Goal: Transaction & Acquisition: Purchase product/service

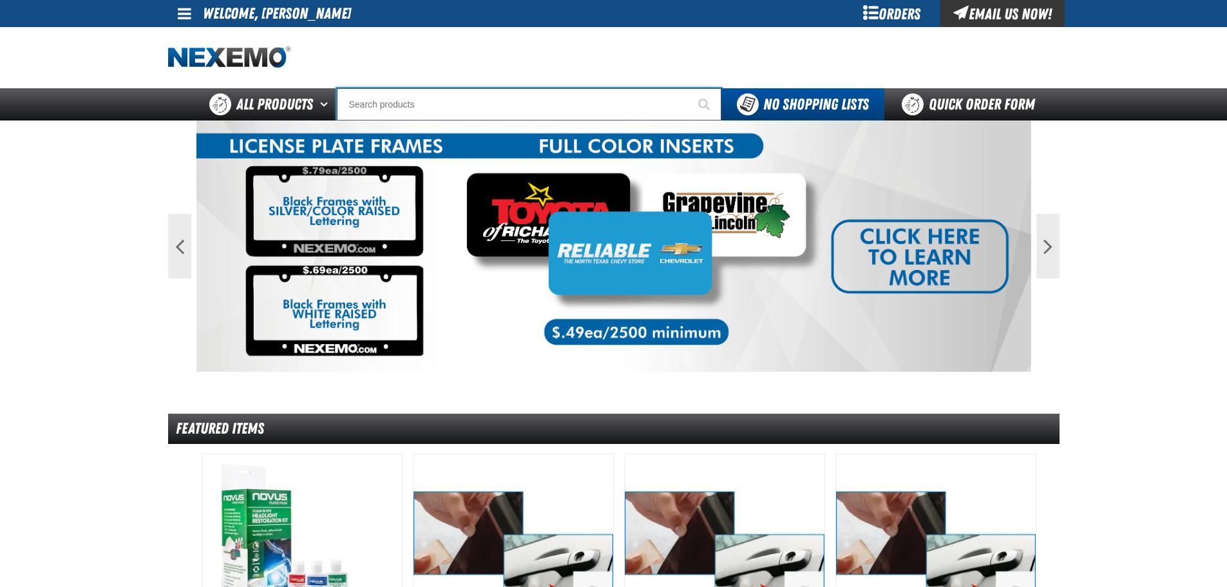
click at [567, 100] on input "Search" at bounding box center [529, 104] width 384 height 32
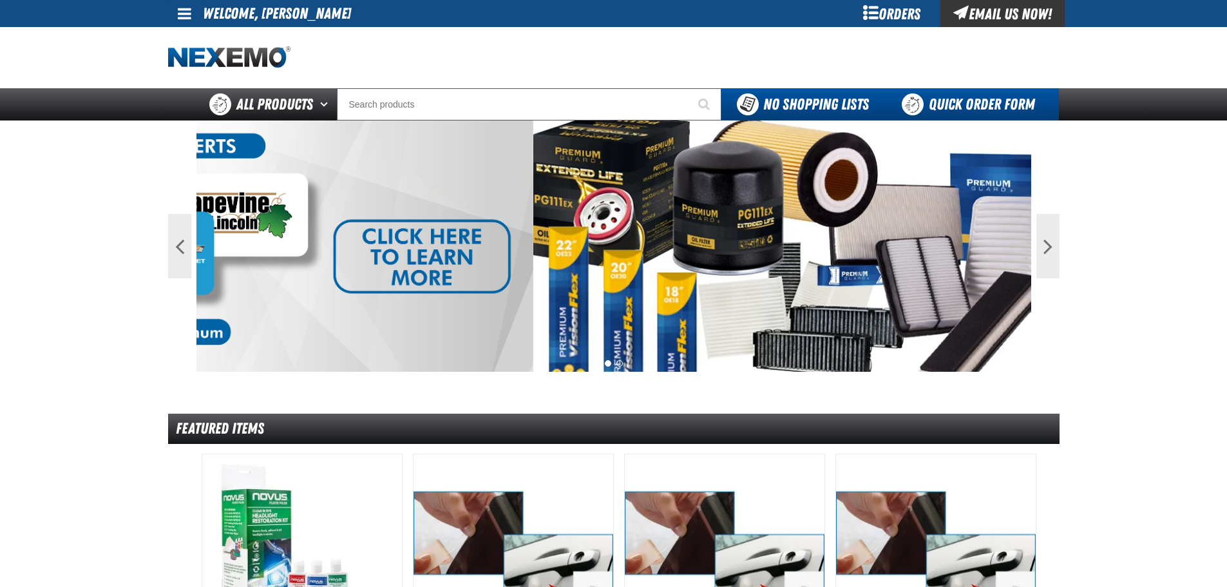
click at [922, 102] on link "Quick Order Form" at bounding box center [971, 104] width 175 height 32
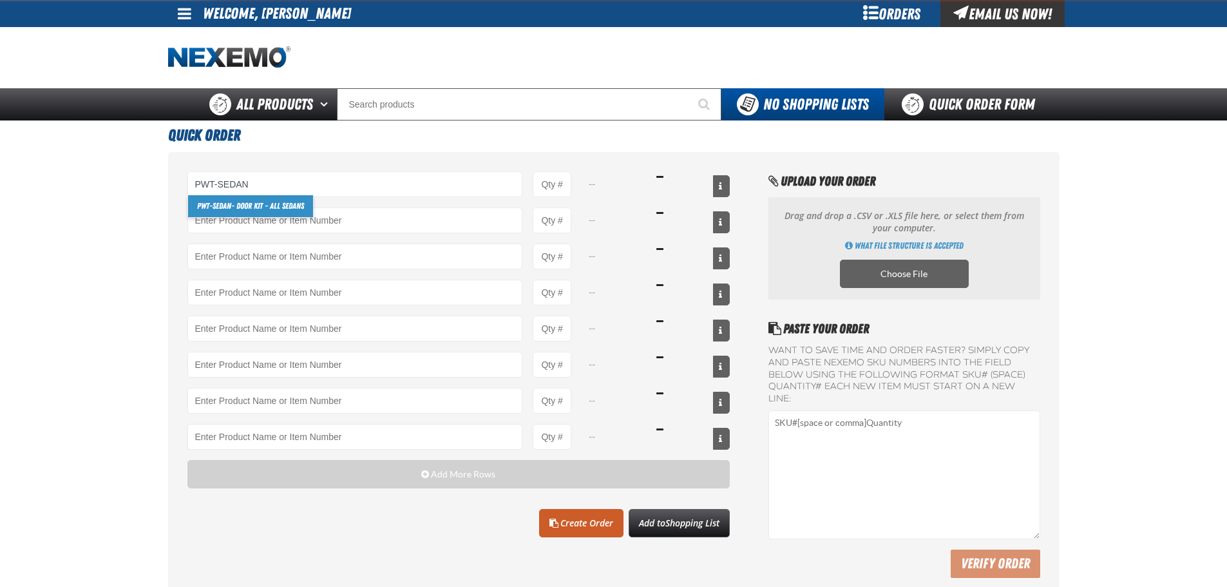
click at [294, 209] on link "PWT-Sedan - Door Kit - All Sedans" at bounding box center [250, 206] width 125 height 22
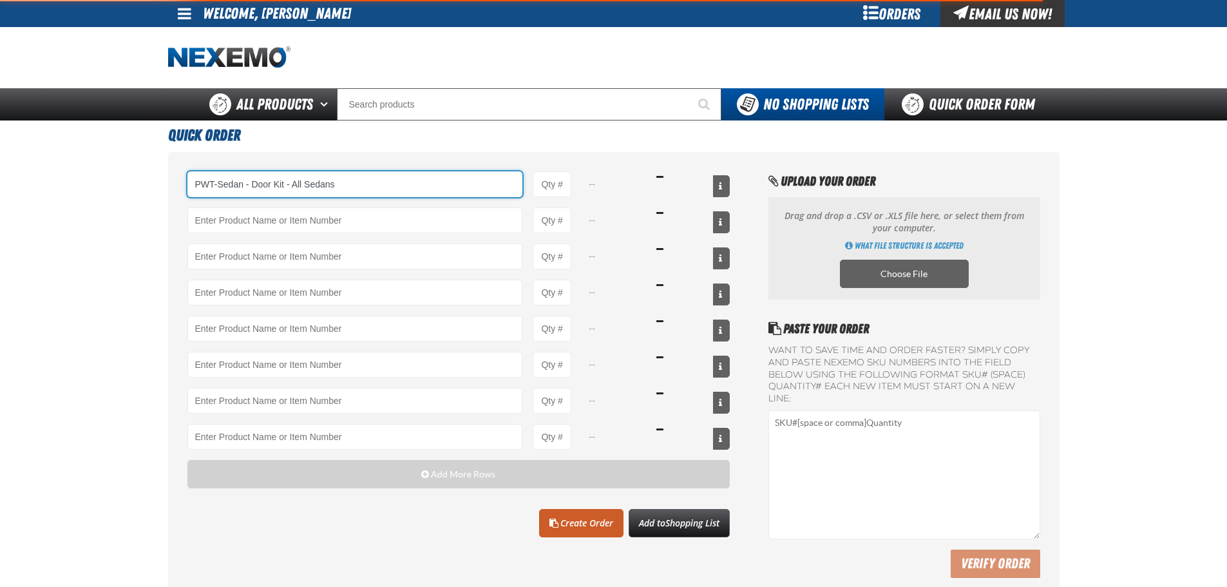
type input "PWT-Sedan - Door Kit - All Sedans"
type input "1"
select select "each"
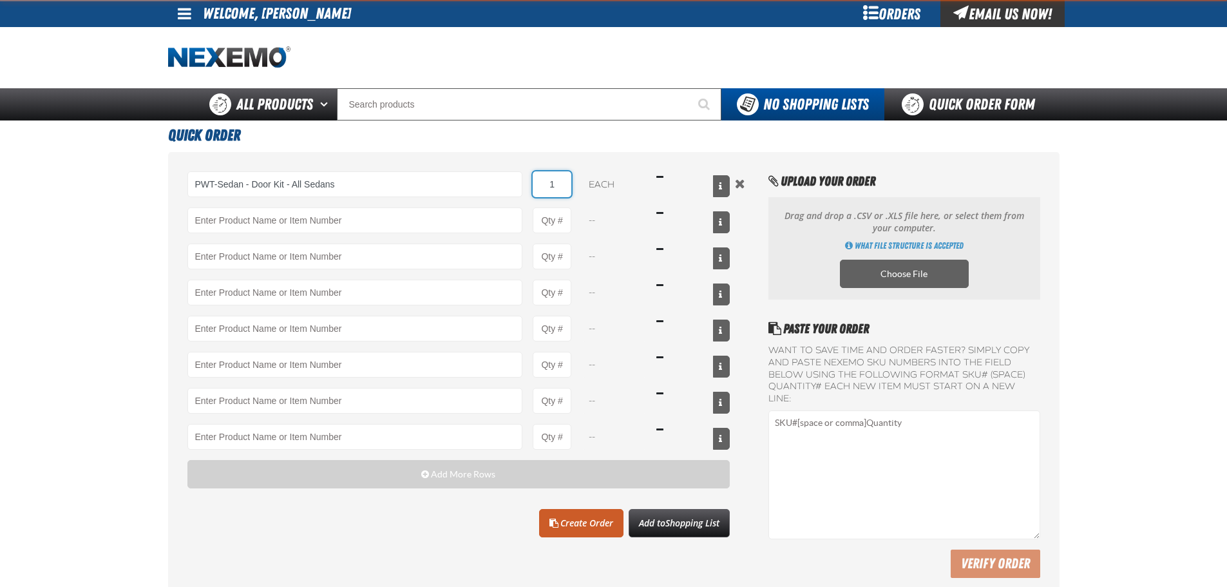
click at [568, 192] on input "1" at bounding box center [552, 184] width 39 height 26
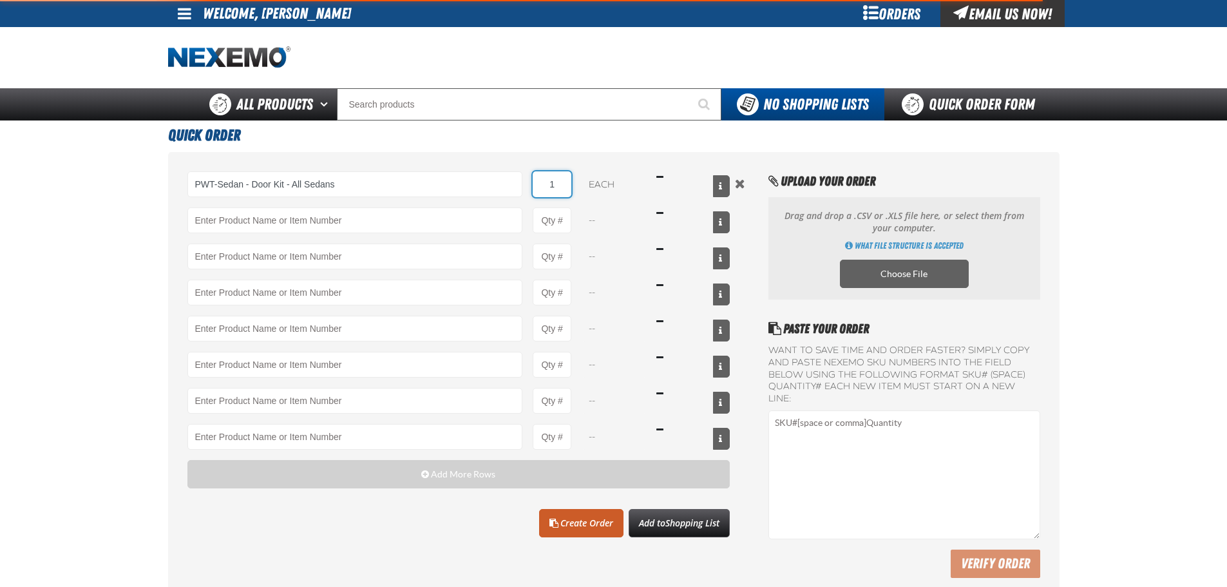
type input "PWT-Sedan - Door Kit - All Sedans"
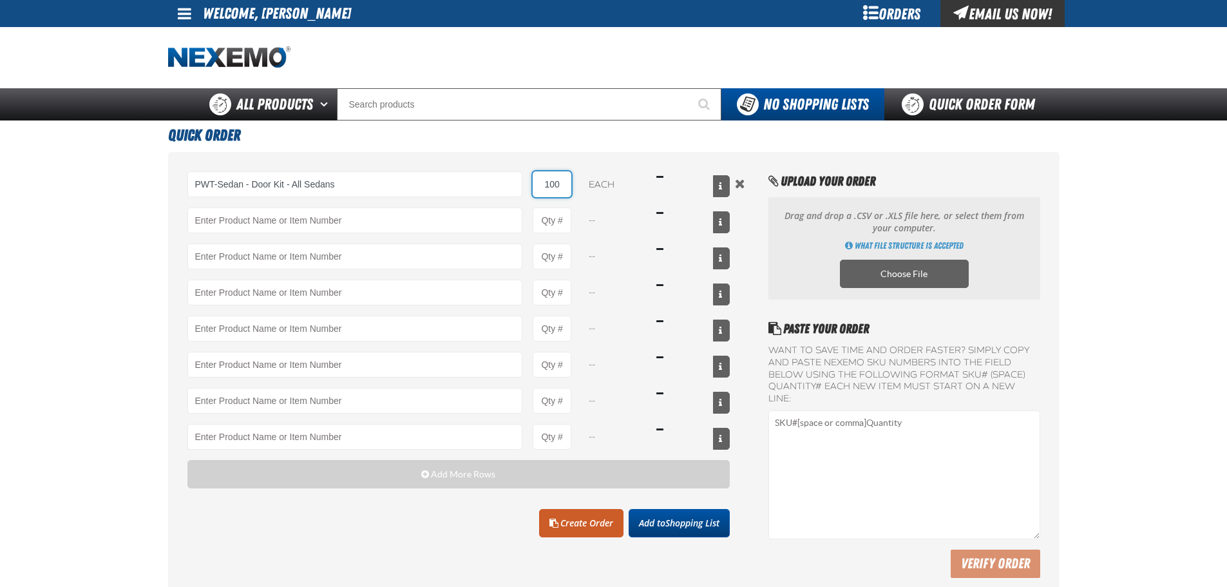
type input "100"
click at [683, 531] on button "Add to Shopping List" at bounding box center [678, 523] width 101 height 28
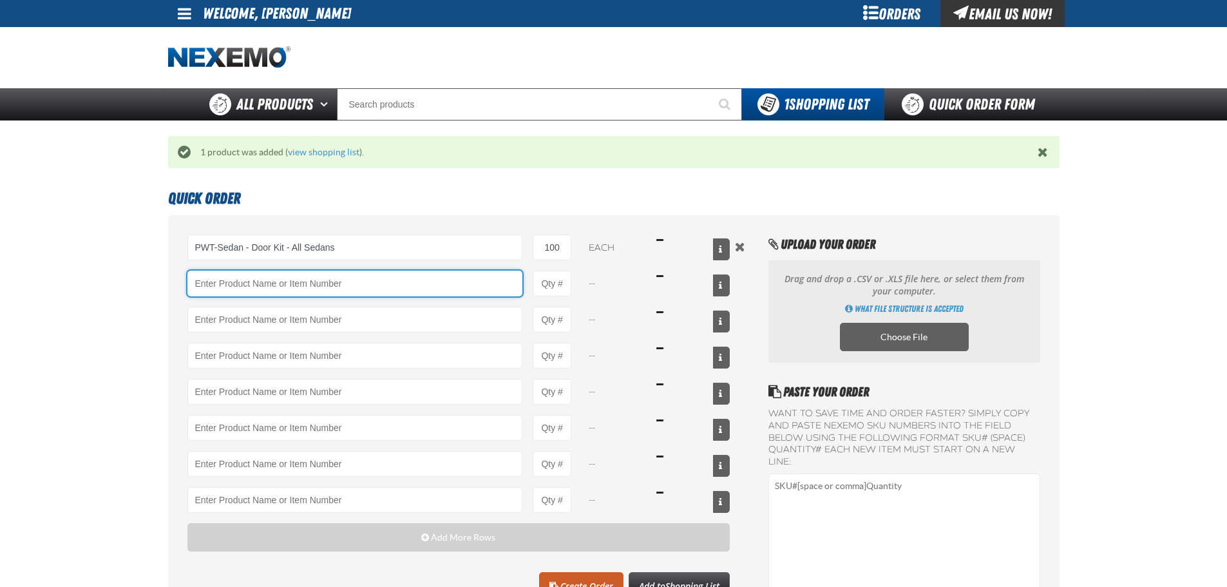
click at [387, 287] on input "Product" at bounding box center [354, 283] width 335 height 26
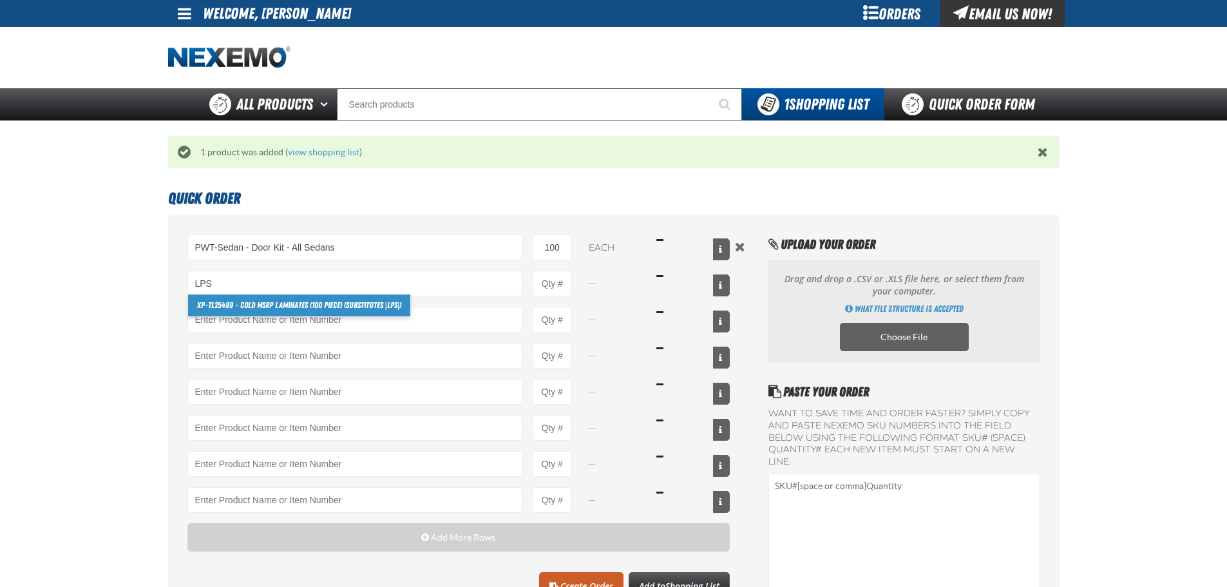
click at [339, 305] on link "XP-TL25499 - Cold MSRP Laminates (100 Piece) (substitutes | LPS |)" at bounding box center [299, 305] width 223 height 22
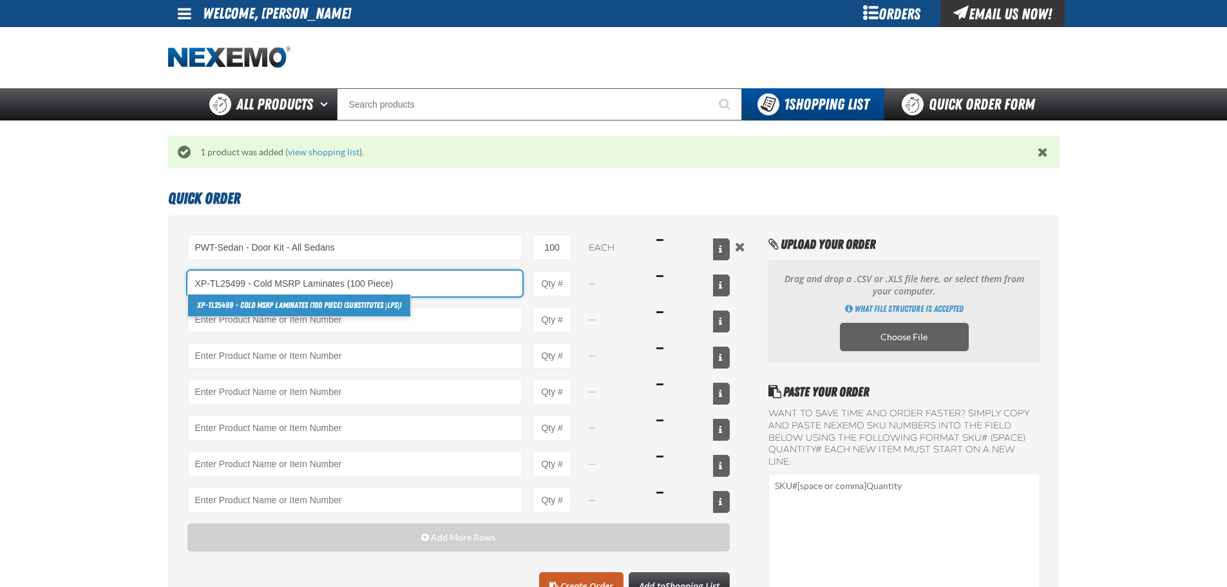
type input "XP-TL25499 - Cold MSRP Laminates (100 Piece) (substitutes |LPS|)"
type input "1"
select select "each"
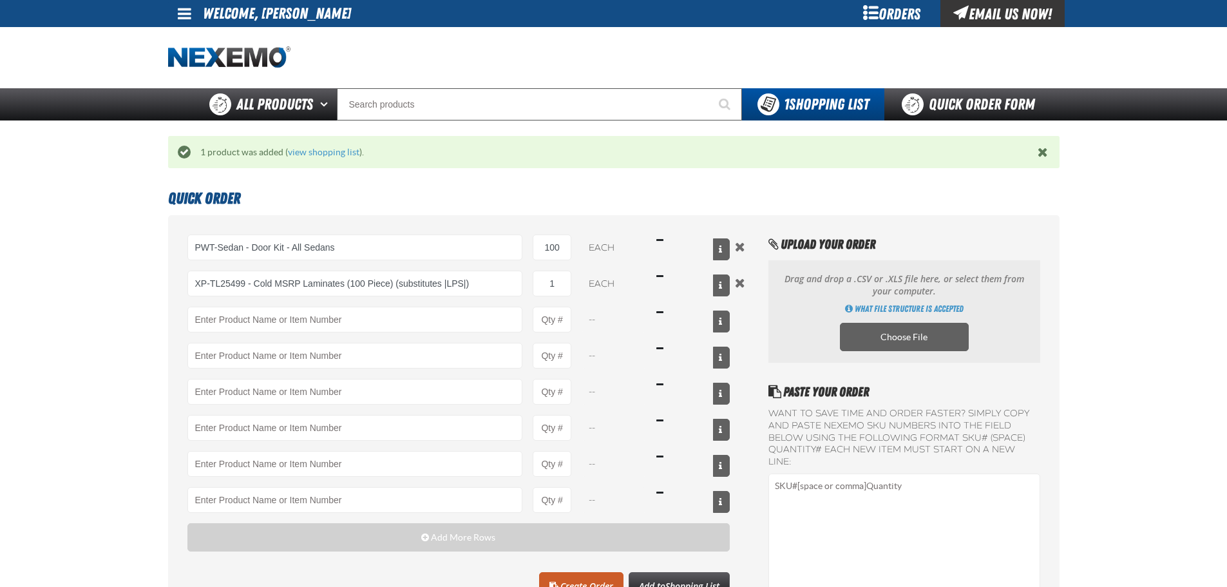
drag, startPoint x: 906, startPoint y: 30, endPoint x: 903, endPoint y: 19, distance: 12.0
click at [905, 27] on div at bounding box center [613, 57] width 891 height 61
click at [903, 19] on div "Orders" at bounding box center [892, 13] width 97 height 27
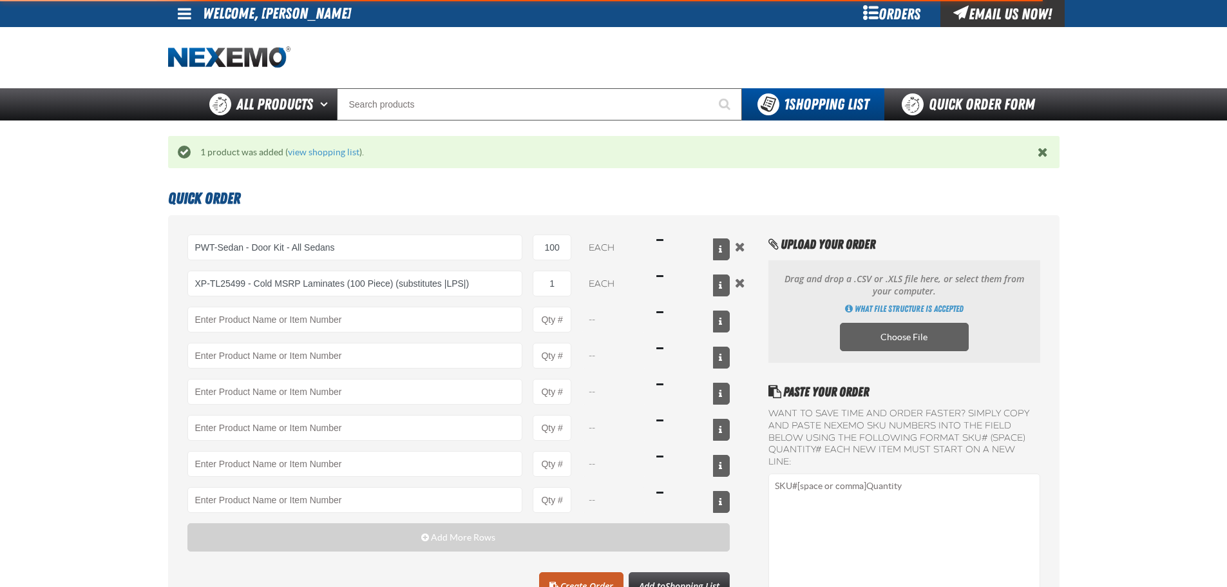
type input "XP-TL25499 - Cold MSRP Laminates (100 Piece) (substitutes |LPS|)"
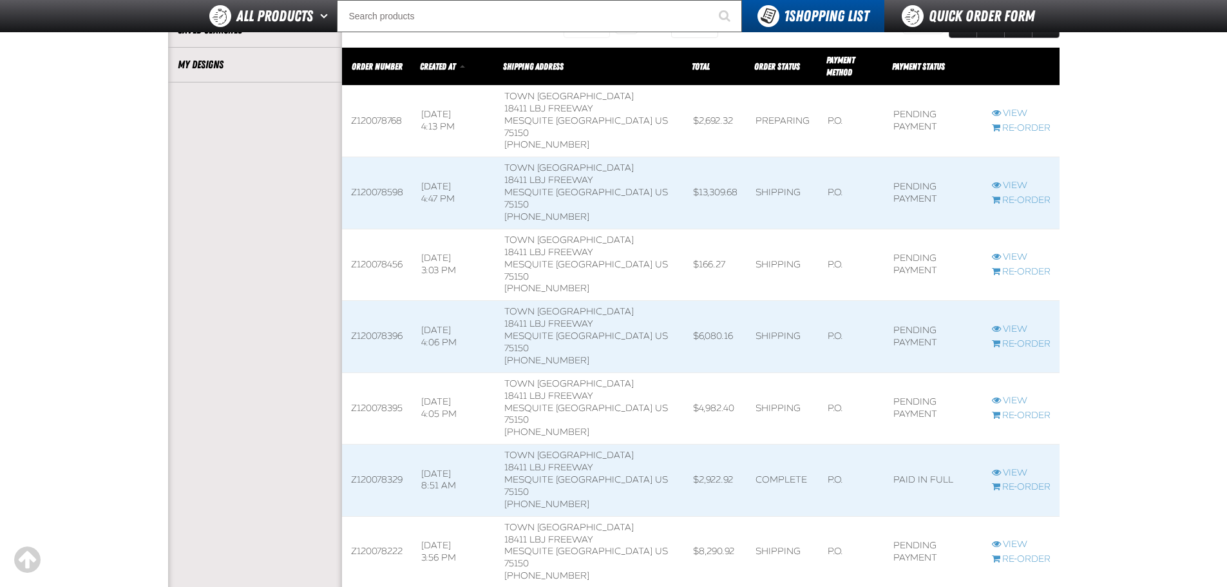
scroll to position [536, 0]
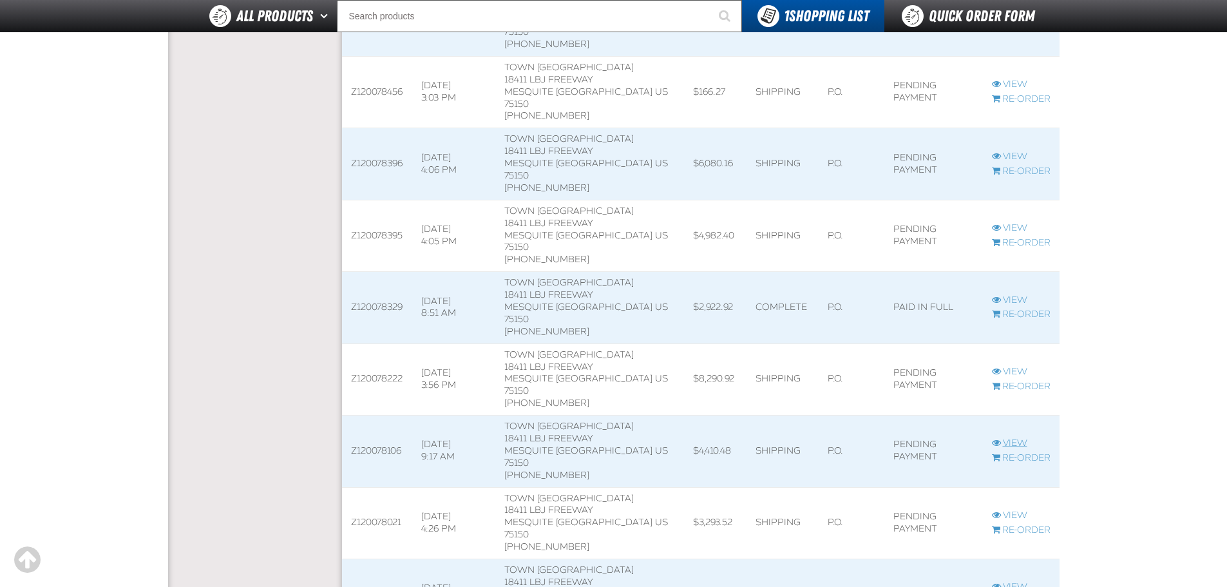
click at [1005, 437] on link "View" at bounding box center [1021, 443] width 59 height 12
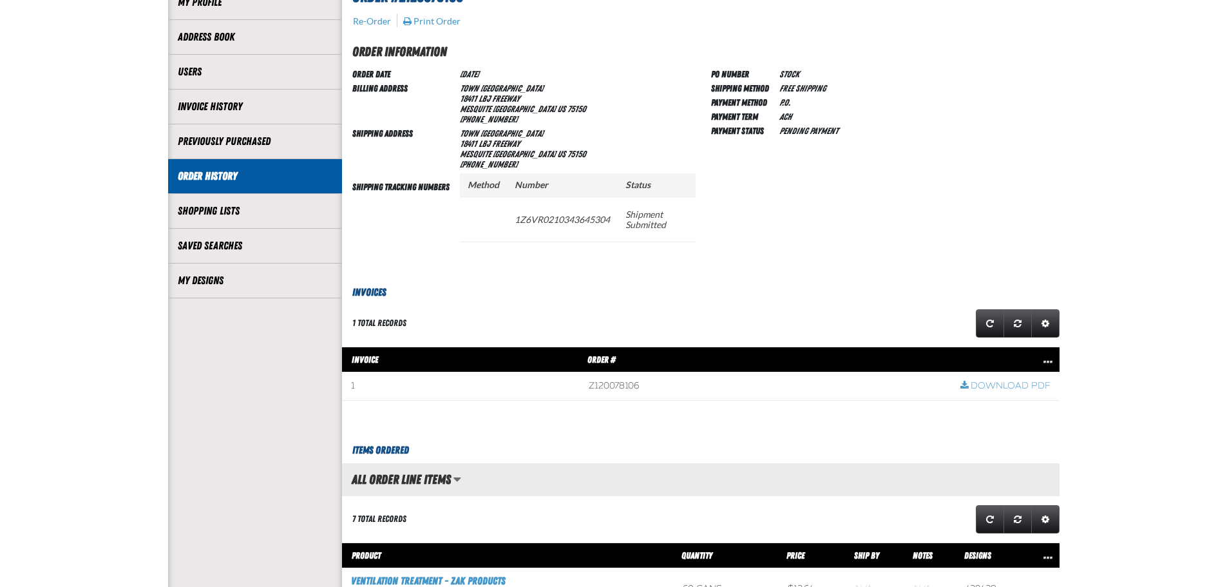
scroll to position [430, 0]
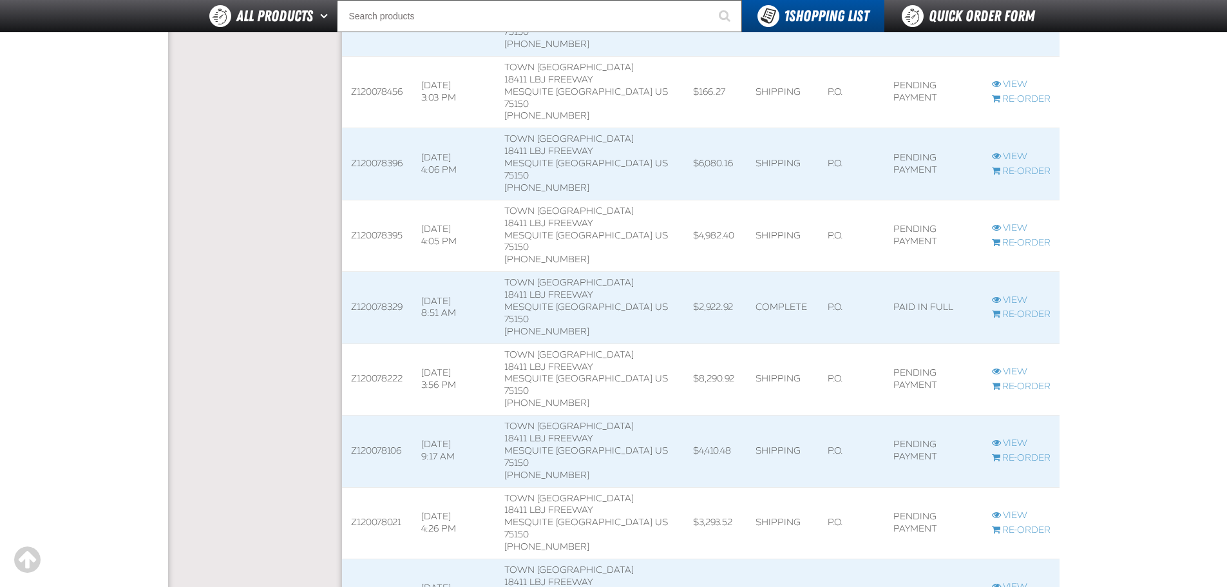
scroll to position [1, 1]
click at [1010, 294] on link "View" at bounding box center [1021, 300] width 59 height 12
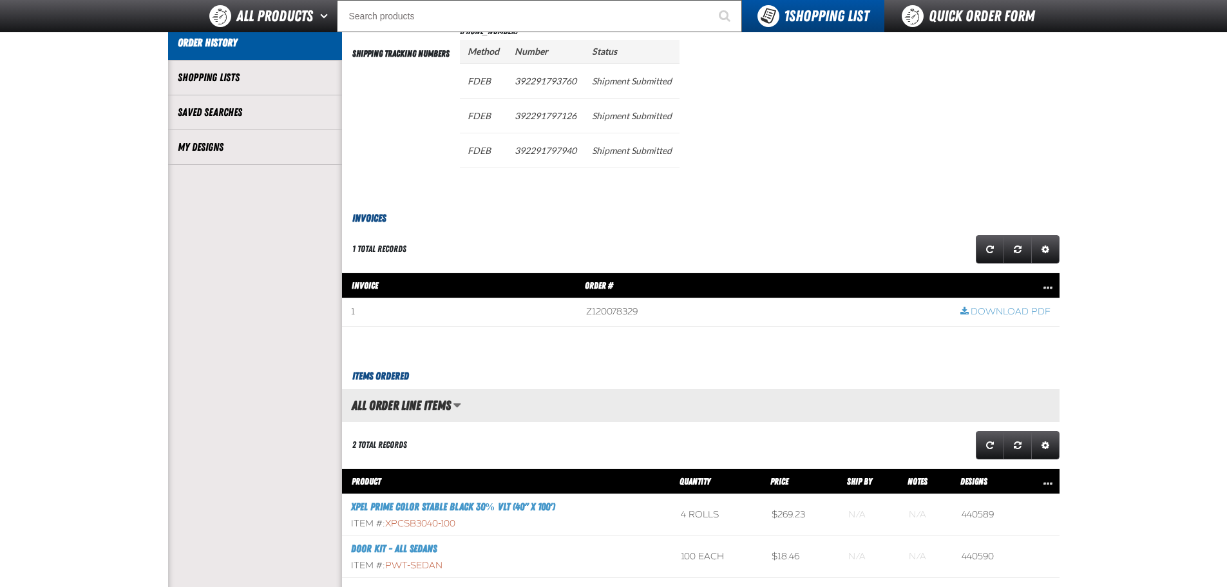
scroll to position [430, 0]
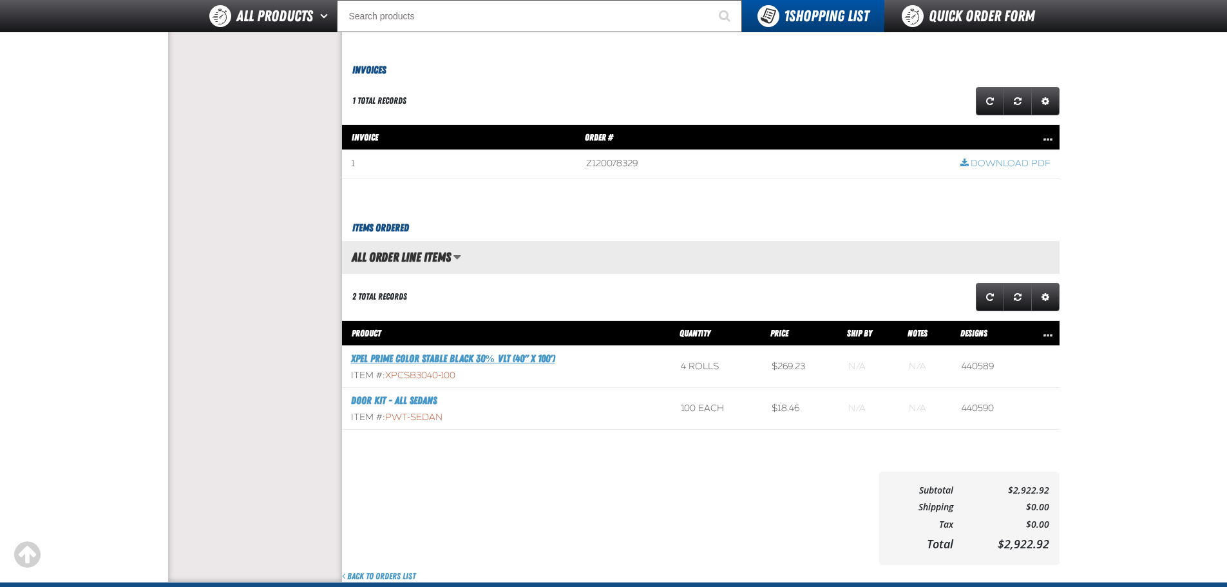
click at [545, 357] on link "XPEL PRIME Color Stable Black 30% VLT (40" x 100')" at bounding box center [453, 358] width 204 height 12
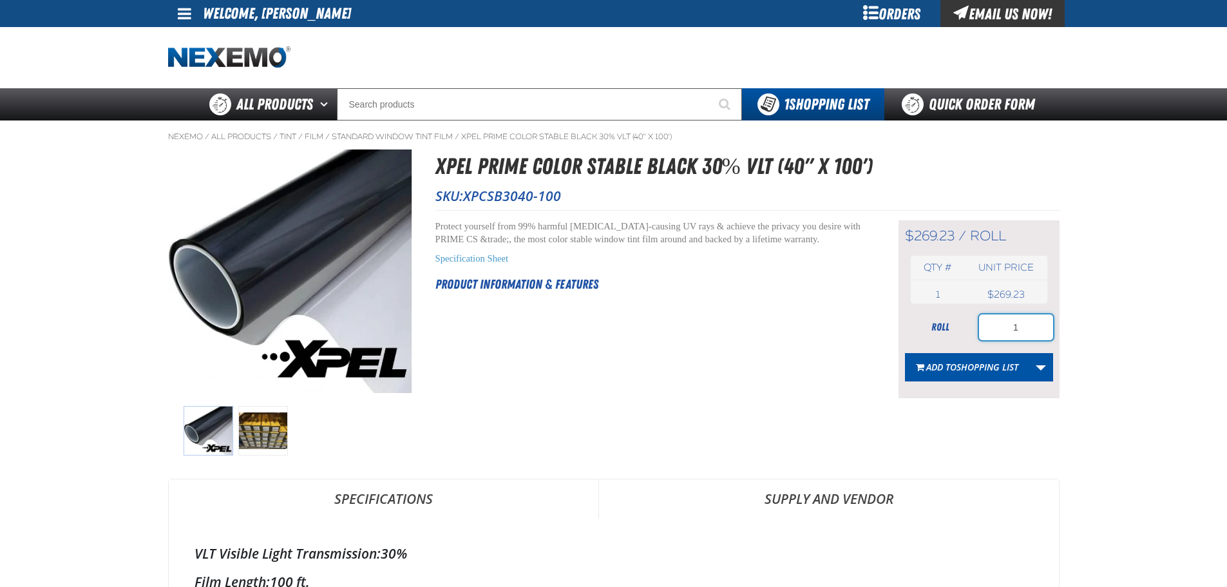
drag, startPoint x: 1051, startPoint y: 328, endPoint x: 984, endPoint y: 322, distance: 67.2
click at [984, 322] on input "1" at bounding box center [1016, 327] width 74 height 26
type input "2"
click at [978, 361] on span "Shopping List" at bounding box center [987, 367] width 62 height 12
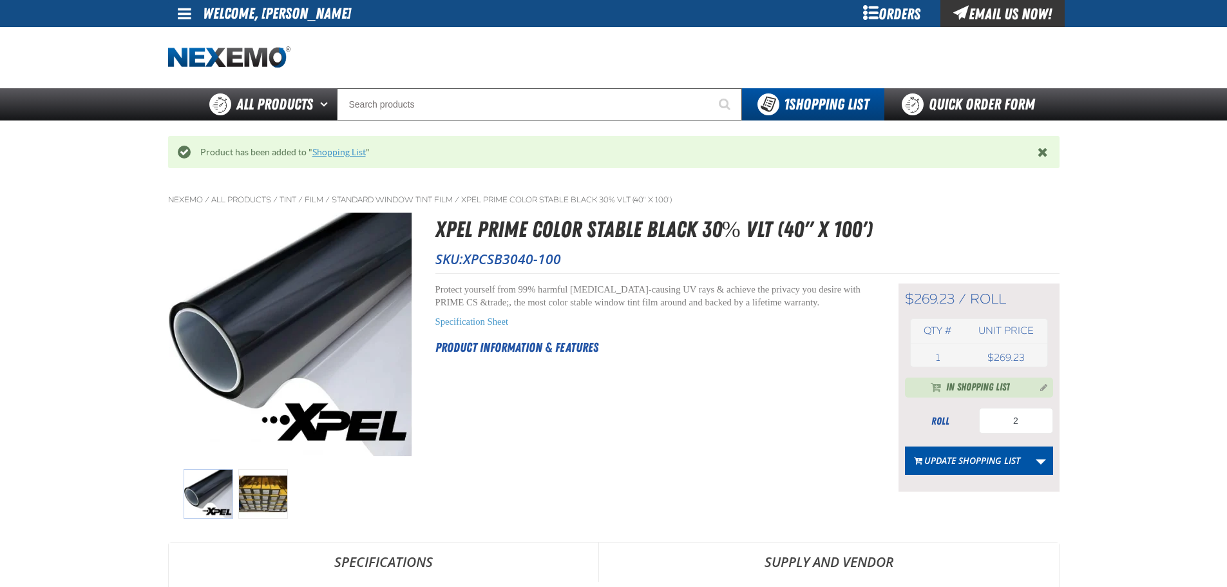
click at [346, 158] on div "Product has been added to " Shopping List "" at bounding box center [613, 152] width 891 height 32
click at [344, 153] on link "Shopping List" at bounding box center [338, 152] width 53 height 10
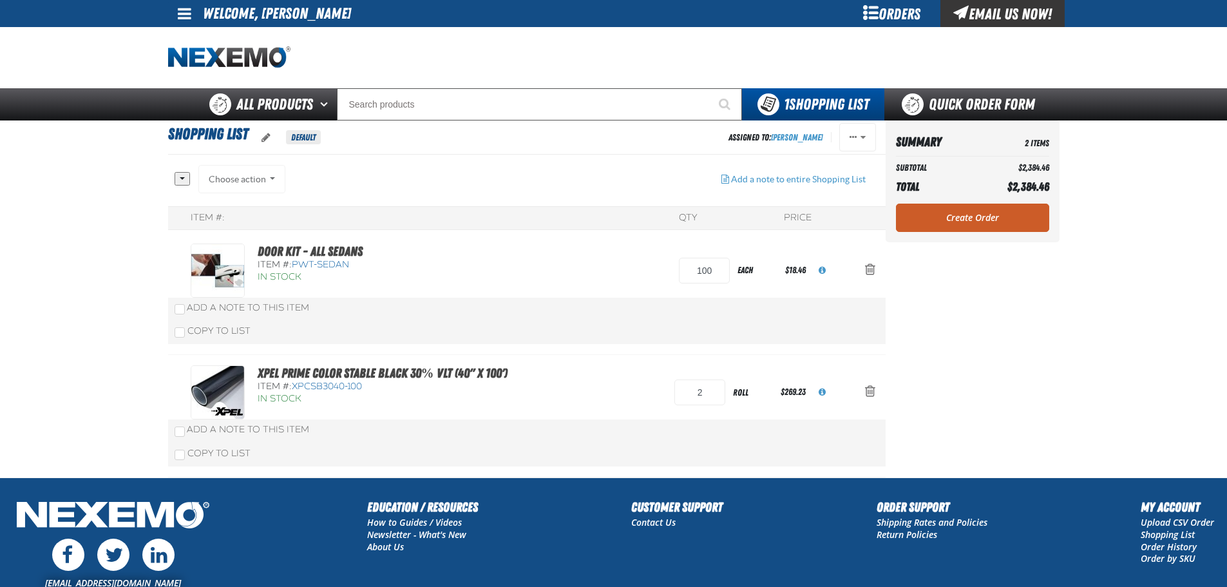
click at [898, 20] on div "Orders" at bounding box center [892, 13] width 97 height 27
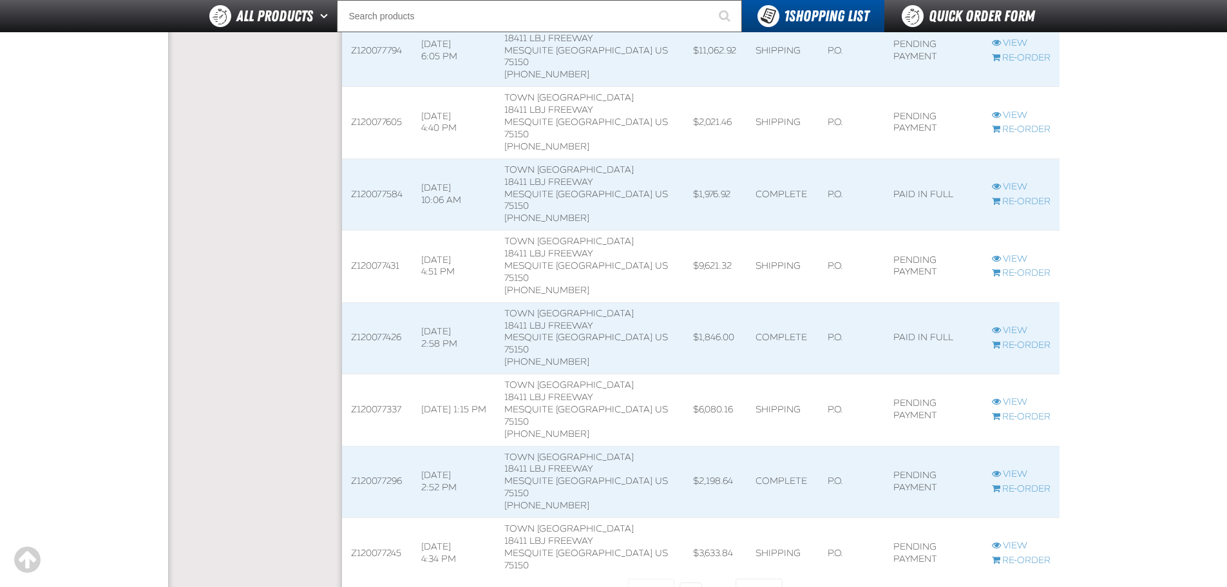
scroll to position [1668, 0]
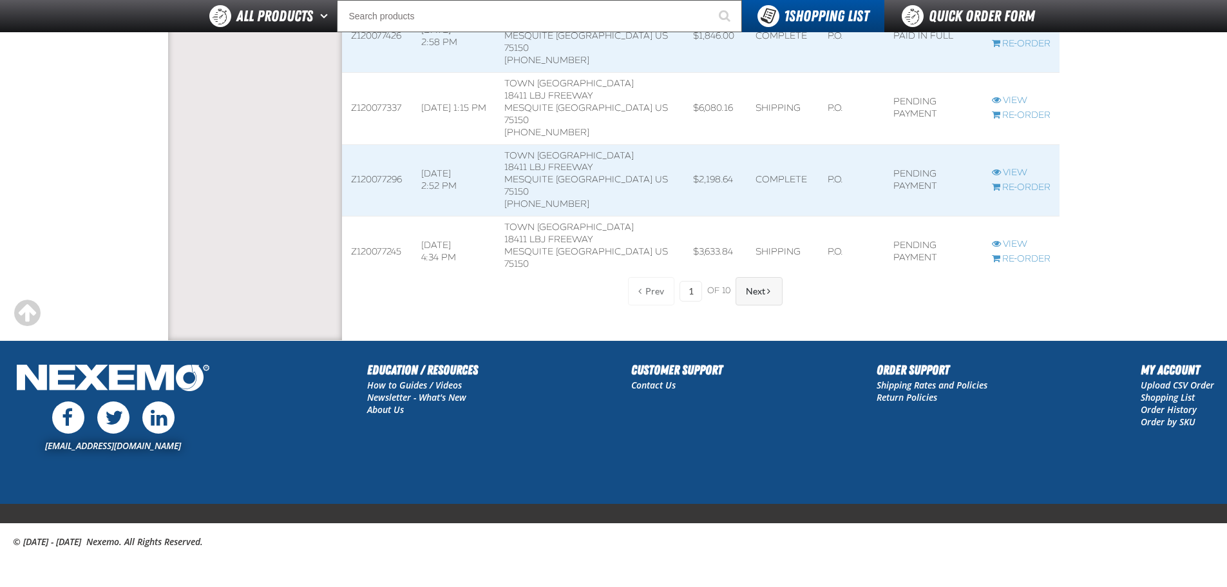
click at [754, 292] on span "Next" at bounding box center [755, 291] width 19 height 10
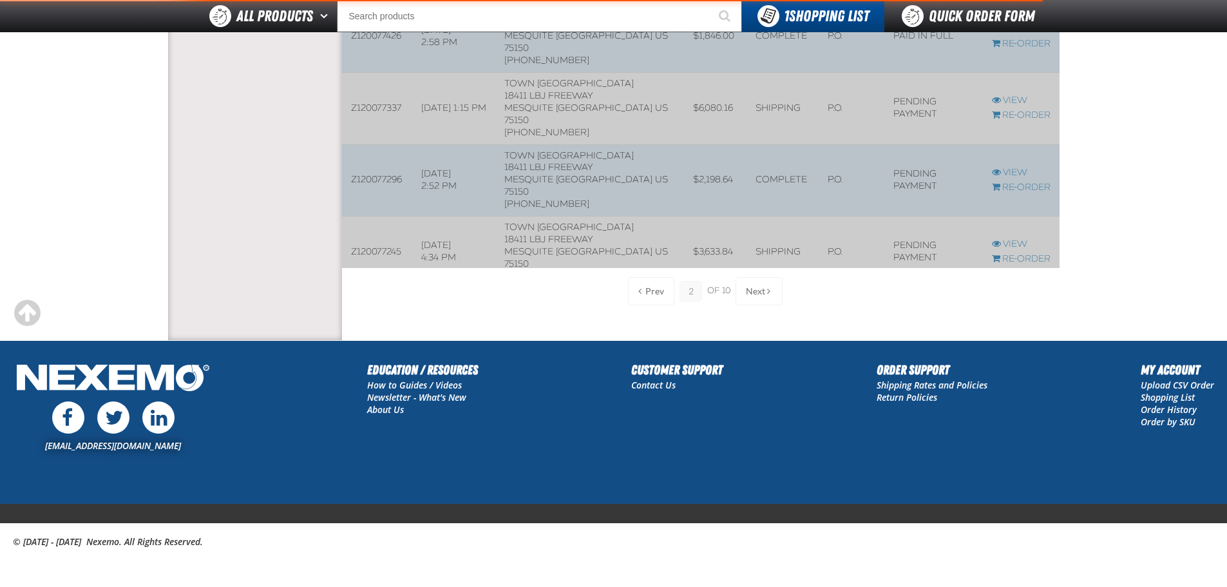
scroll to position [1346, 0]
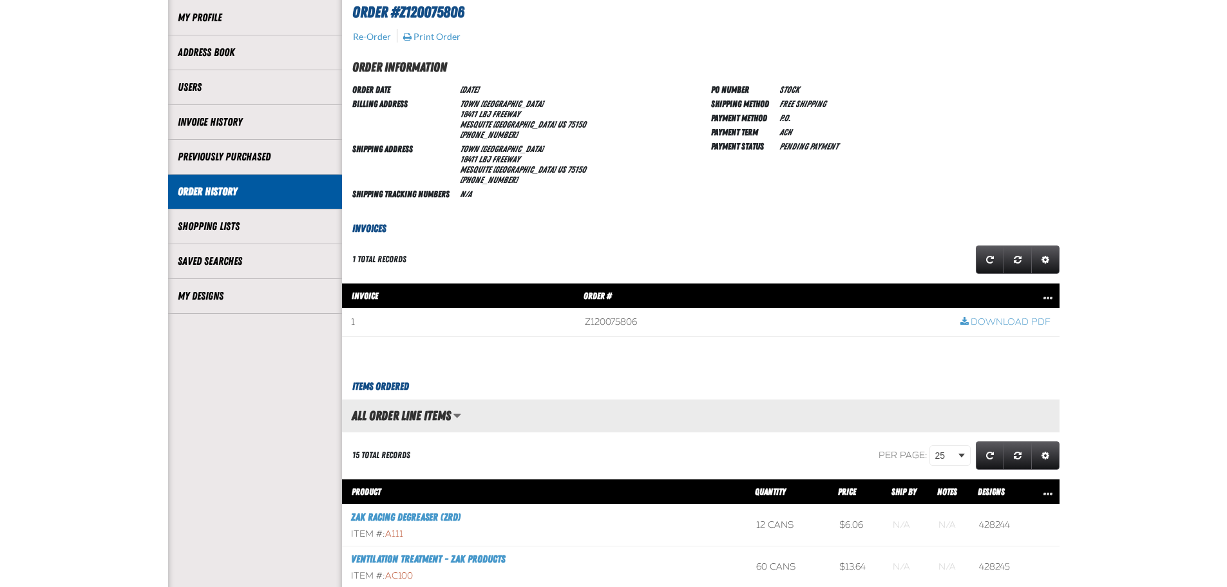
scroll to position [322, 0]
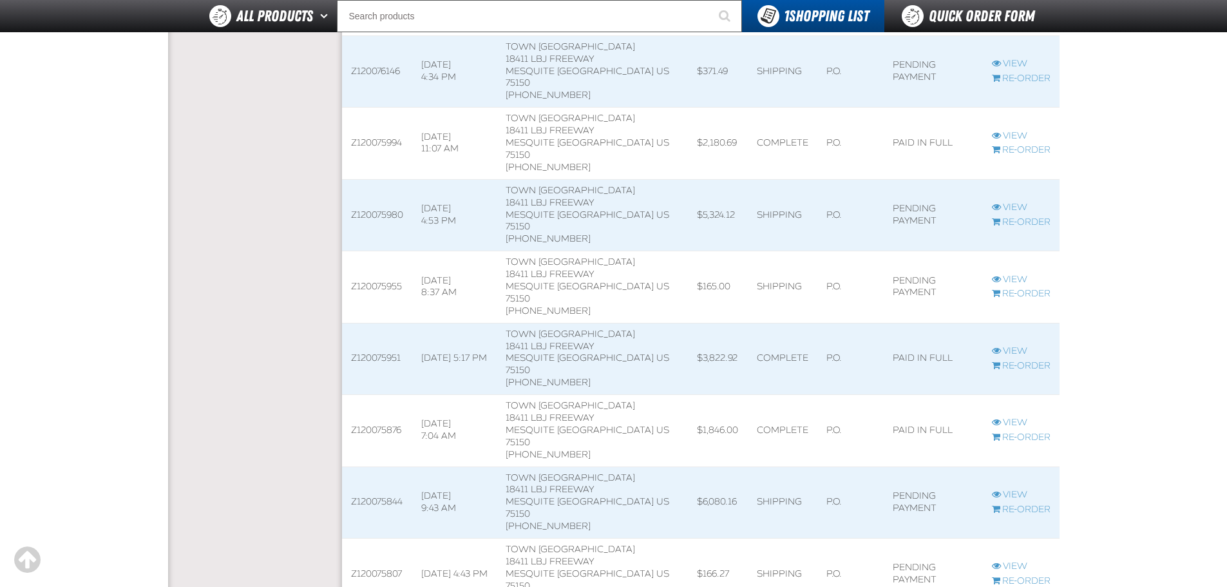
scroll to position [1, 1]
click at [994, 417] on span "View Z120075876 order" at bounding box center [996, 421] width 9 height 9
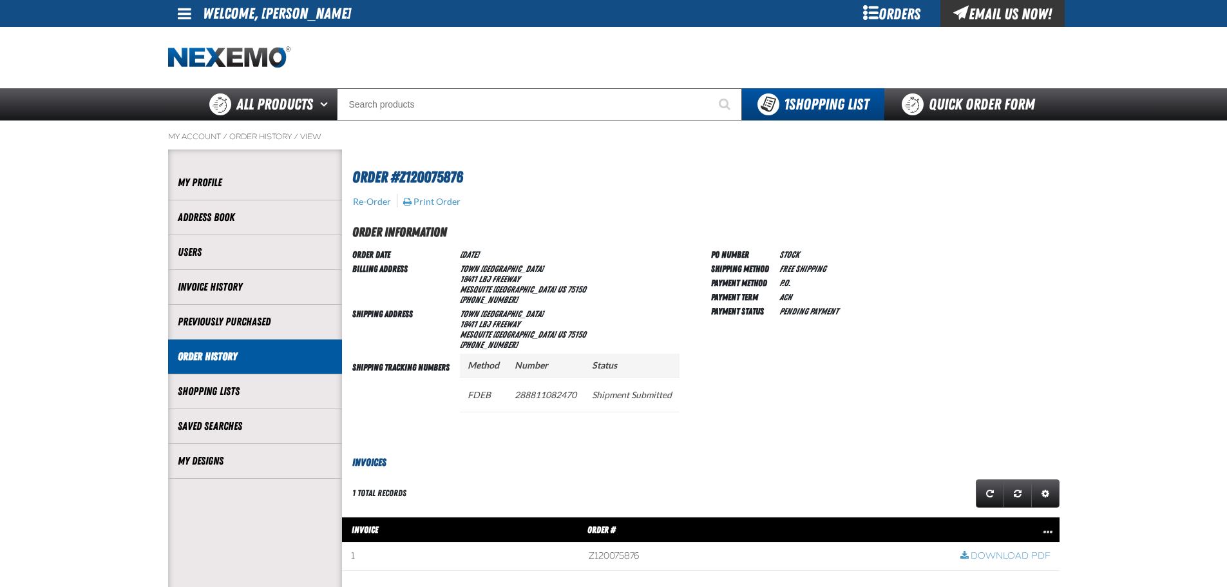
scroll to position [214, 0]
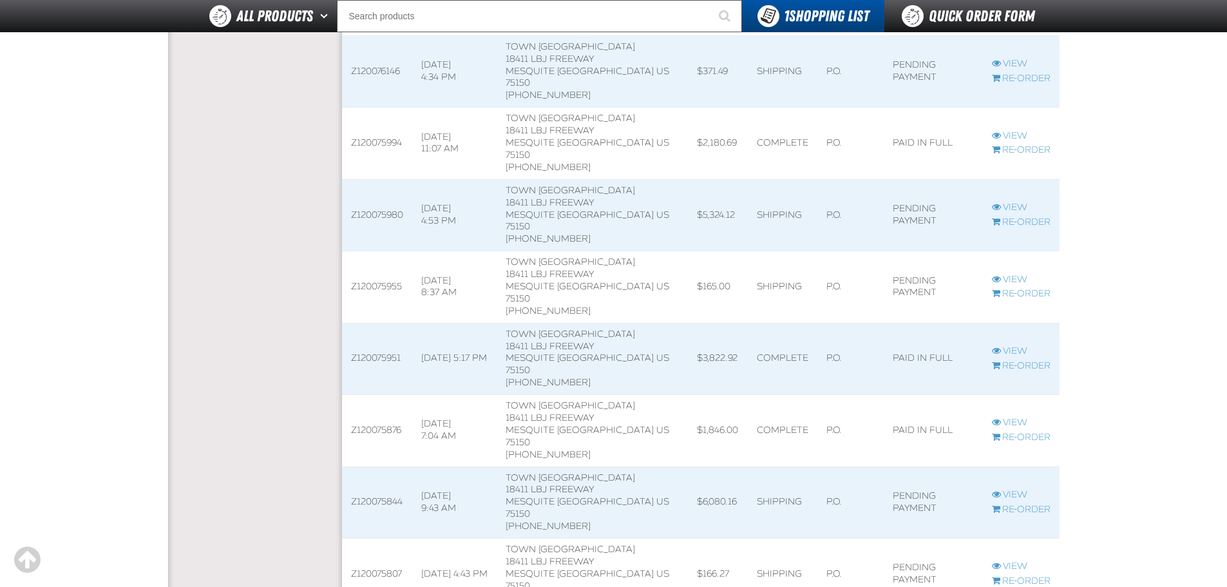
scroll to position [1, 1]
click at [1002, 345] on link "View" at bounding box center [1021, 351] width 59 height 12
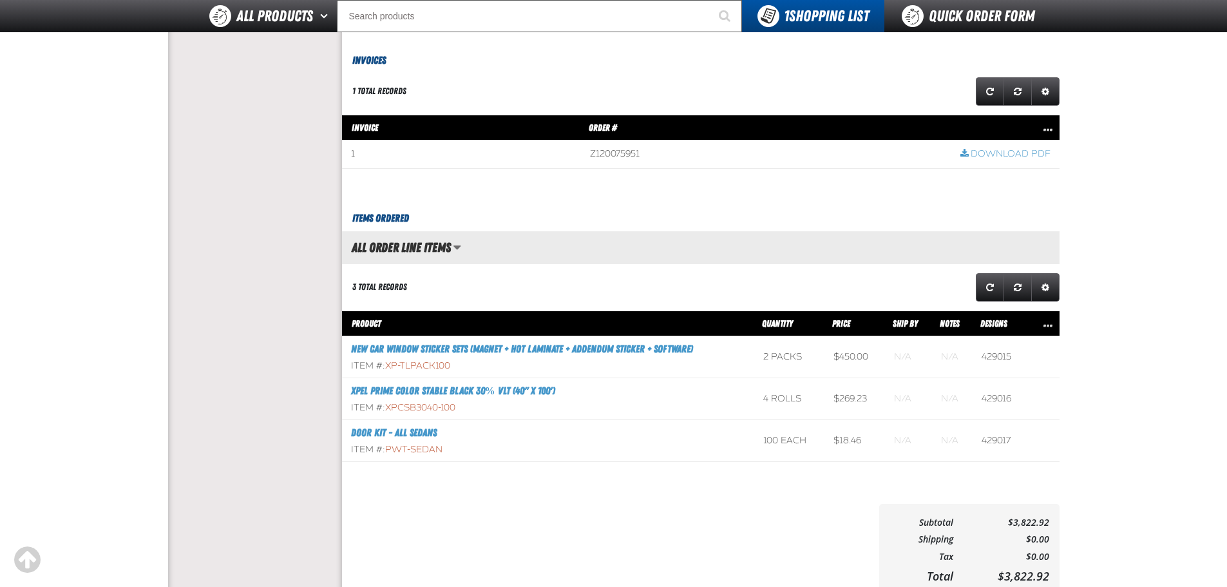
scroll to position [536, 0]
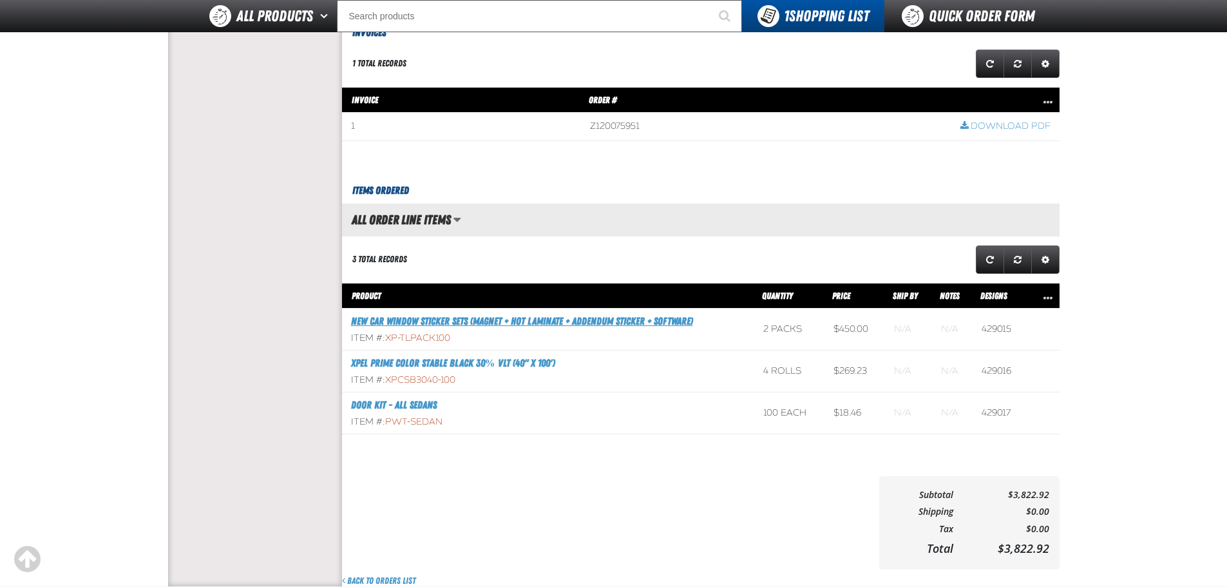
click at [612, 326] on link "New Car Window Sticker Sets (Magnet + Hot Laminate + Addendum Sticker + Softwar…" at bounding box center [522, 321] width 342 height 12
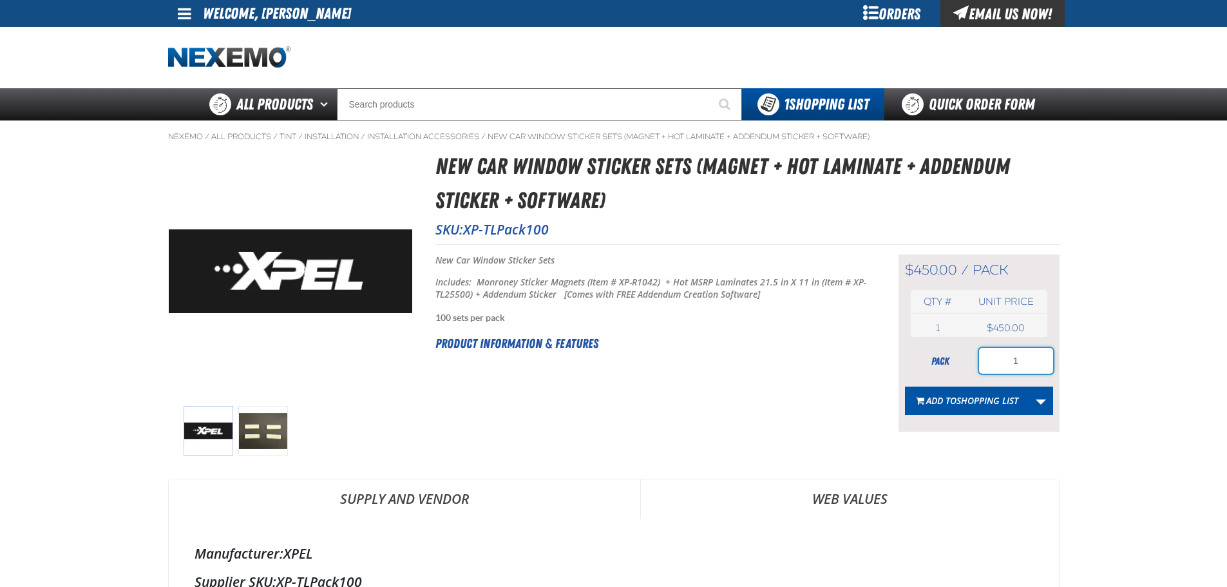
drag, startPoint x: 1018, startPoint y: 355, endPoint x: 987, endPoint y: 352, distance: 31.2
click at [987, 352] on input "1" at bounding box center [1016, 361] width 74 height 26
click at [959, 388] on button "Add to Shopping List" at bounding box center [967, 400] width 124 height 28
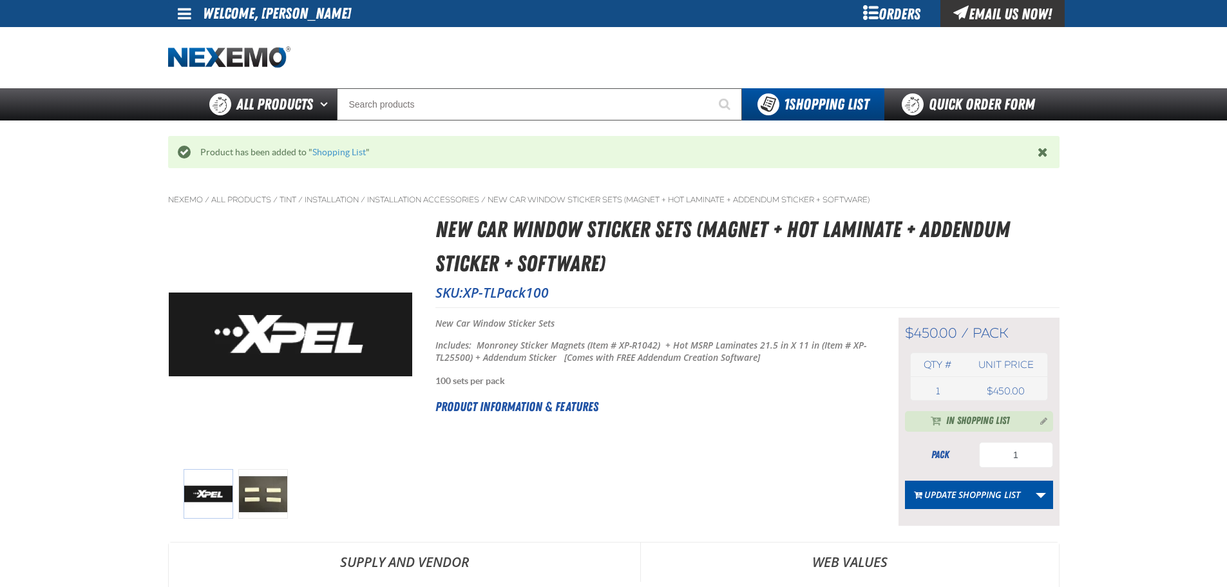
click at [315, 160] on div "Product has been added to " Shopping List "" at bounding box center [613, 152] width 891 height 32
click at [317, 158] on div "Product has been added to " Shopping List "" at bounding box center [613, 152] width 891 height 32
click at [322, 154] on link "Shopping List" at bounding box center [338, 152] width 53 height 10
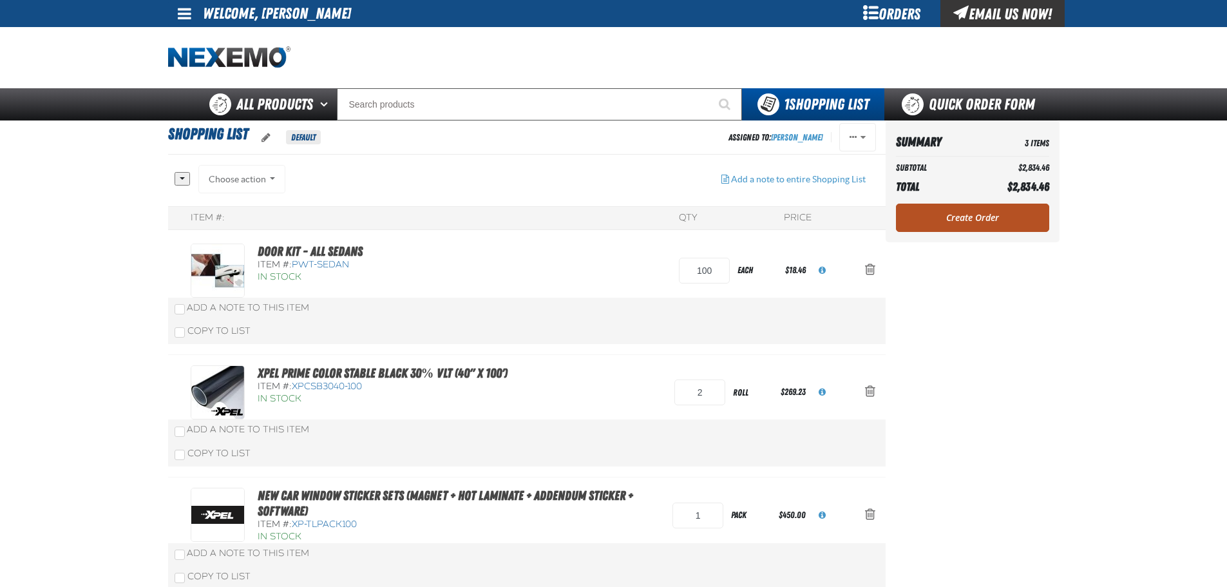
click at [959, 214] on link "Create Order" at bounding box center [972, 217] width 153 height 28
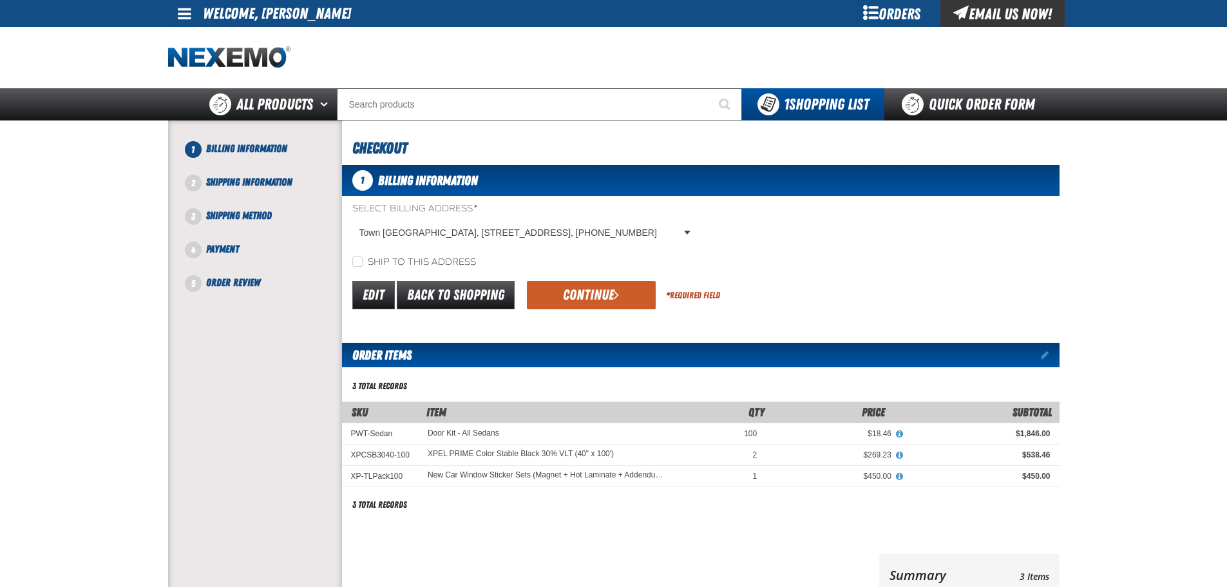
click at [440, 262] on label "Ship to this address" at bounding box center [414, 262] width 124 height 12
click at [567, 290] on button "Continue" at bounding box center [591, 295] width 129 height 28
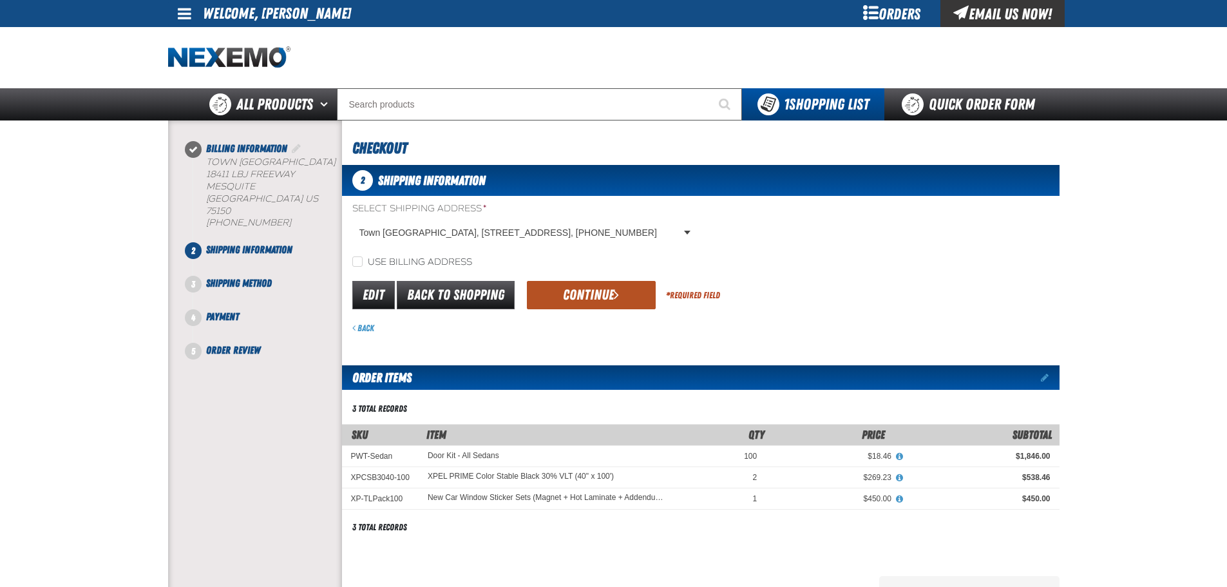
click at [556, 297] on button "Continue" at bounding box center [591, 295] width 129 height 28
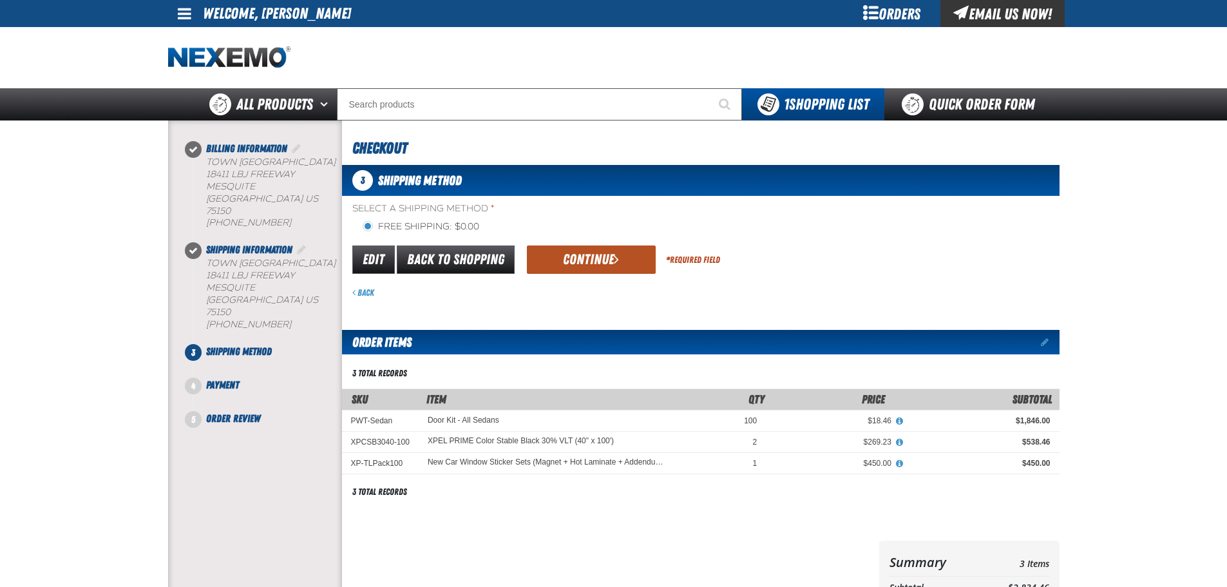
click at [543, 273] on button "Continue" at bounding box center [591, 259] width 129 height 28
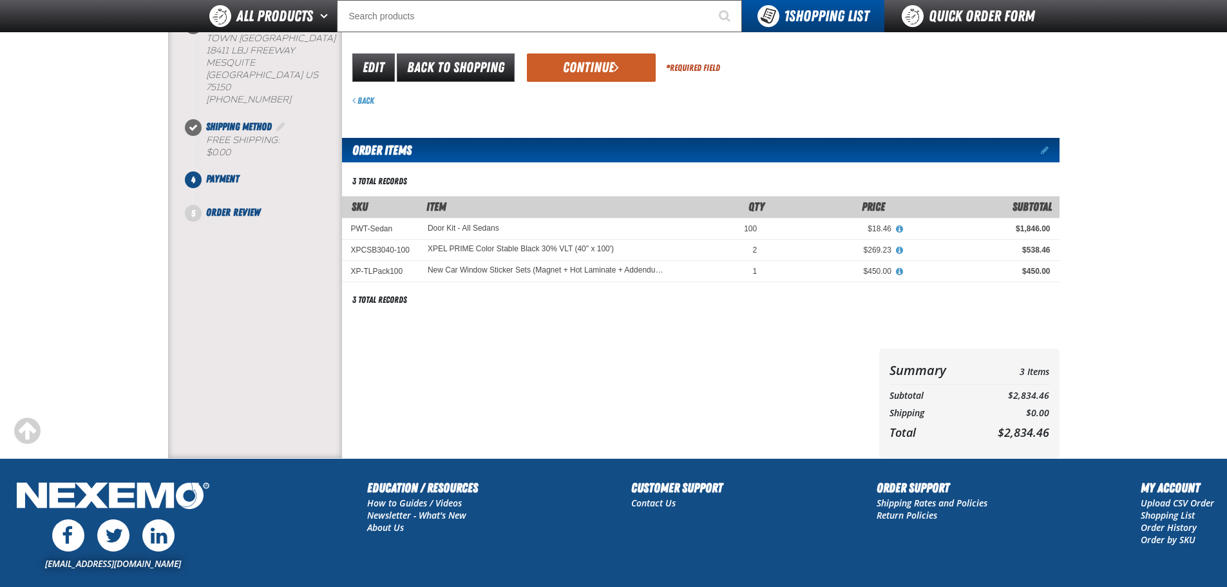
scroll to position [214, 0]
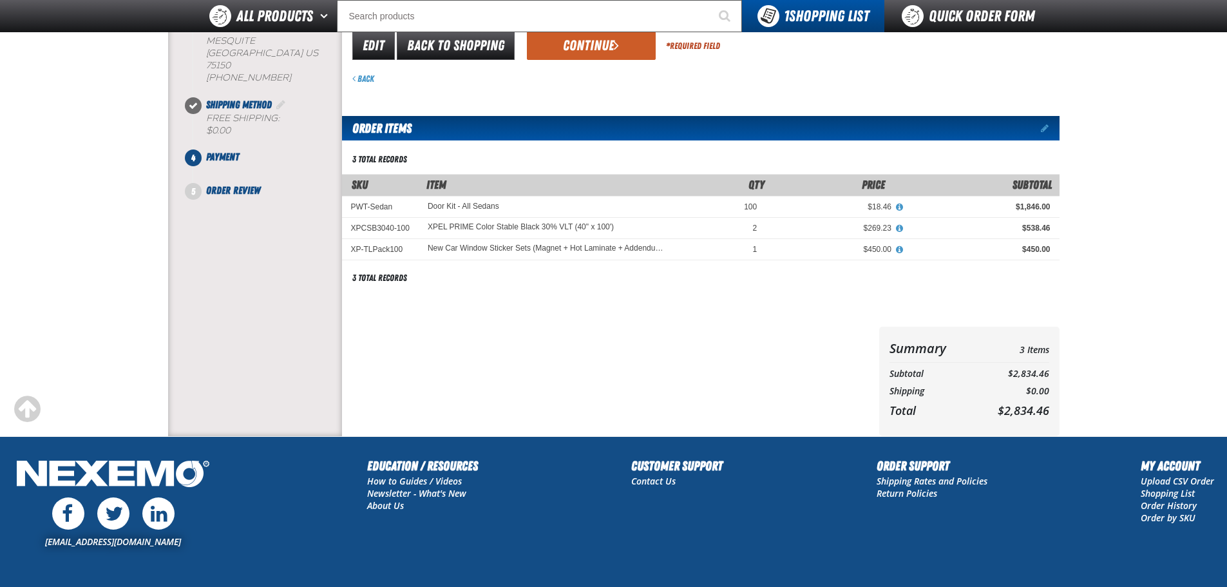
click at [559, 69] on form "payment_term_4 Edit Back to Shopping Continue * Required Field Back" at bounding box center [700, 57] width 717 height 55
click at [564, 52] on button "Continue" at bounding box center [591, 46] width 129 height 28
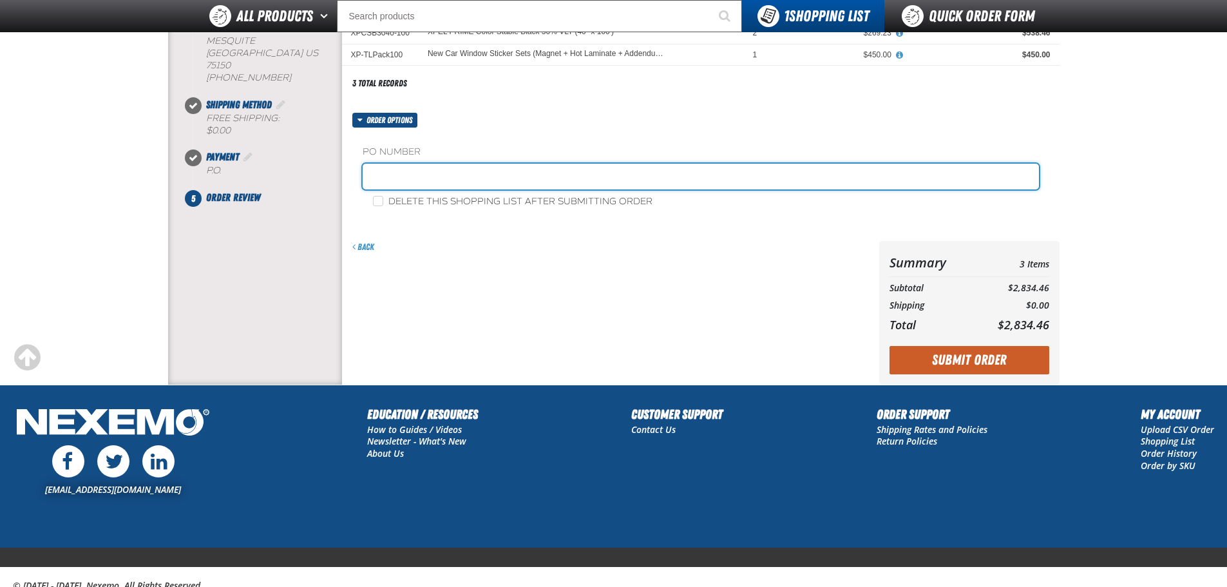
click at [464, 175] on input "text" at bounding box center [701, 177] width 676 height 26
type input "STOCK"
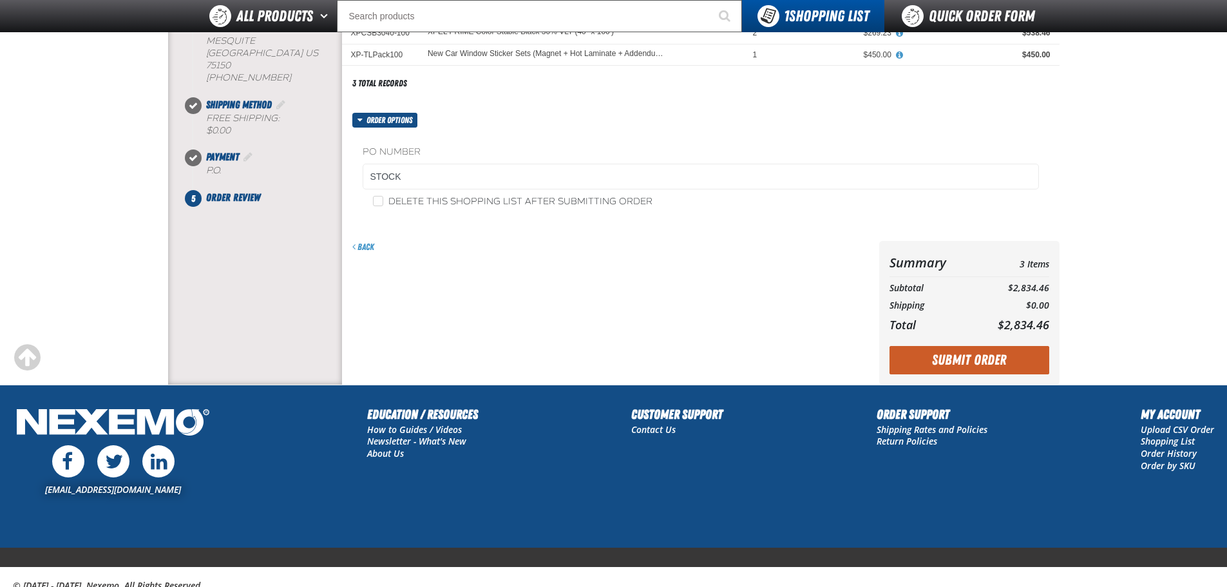
click at [479, 192] on fieldset "PO Number STOCK" at bounding box center [701, 170] width 676 height 49
click at [484, 201] on label "Delete this shopping list after submitting order" at bounding box center [512, 202] width 279 height 12
click at [383, 201] on input "Delete this shopping list after submitting order" at bounding box center [378, 201] width 10 height 10
checkbox input "true"
click at [925, 350] on button "Submit Order" at bounding box center [969, 360] width 160 height 28
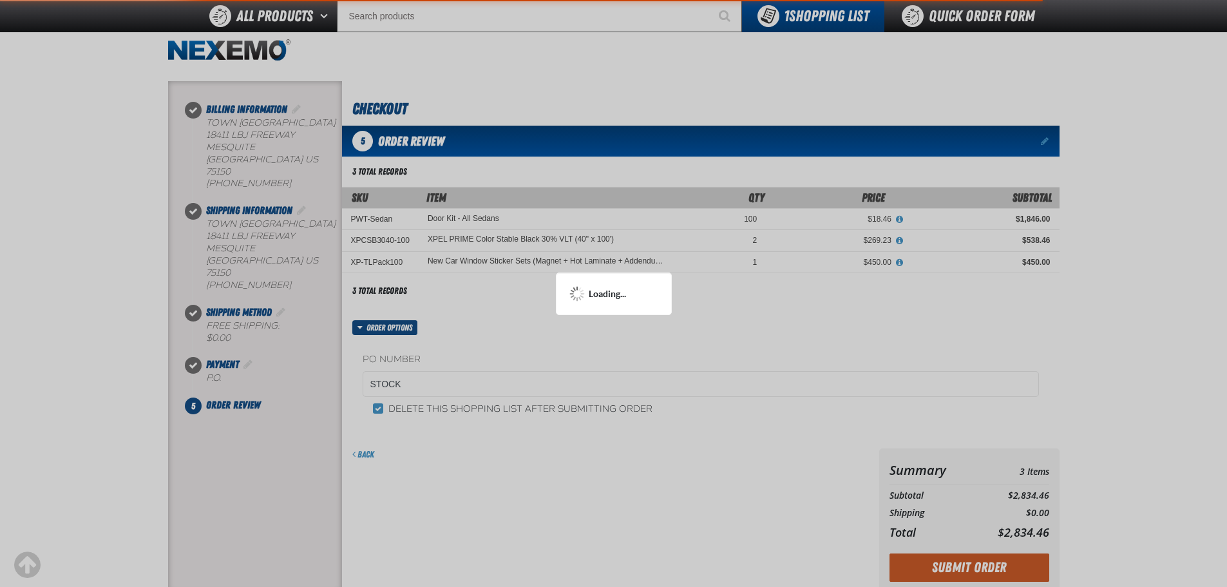
scroll to position [0, 0]
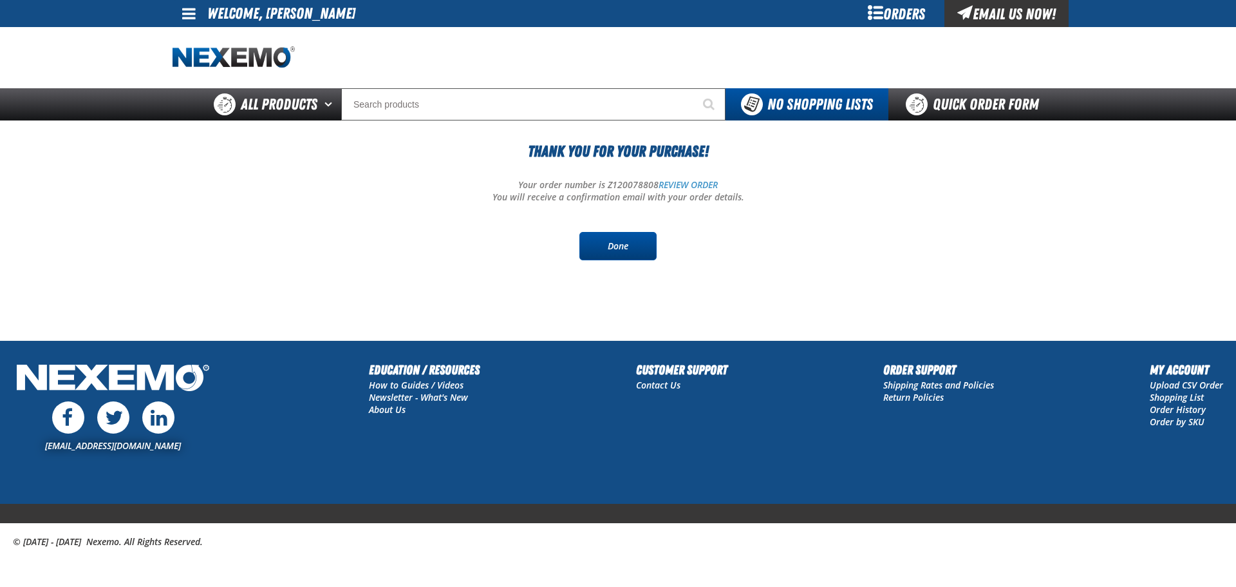
click at [611, 245] on link "Done" at bounding box center [618, 246] width 77 height 28
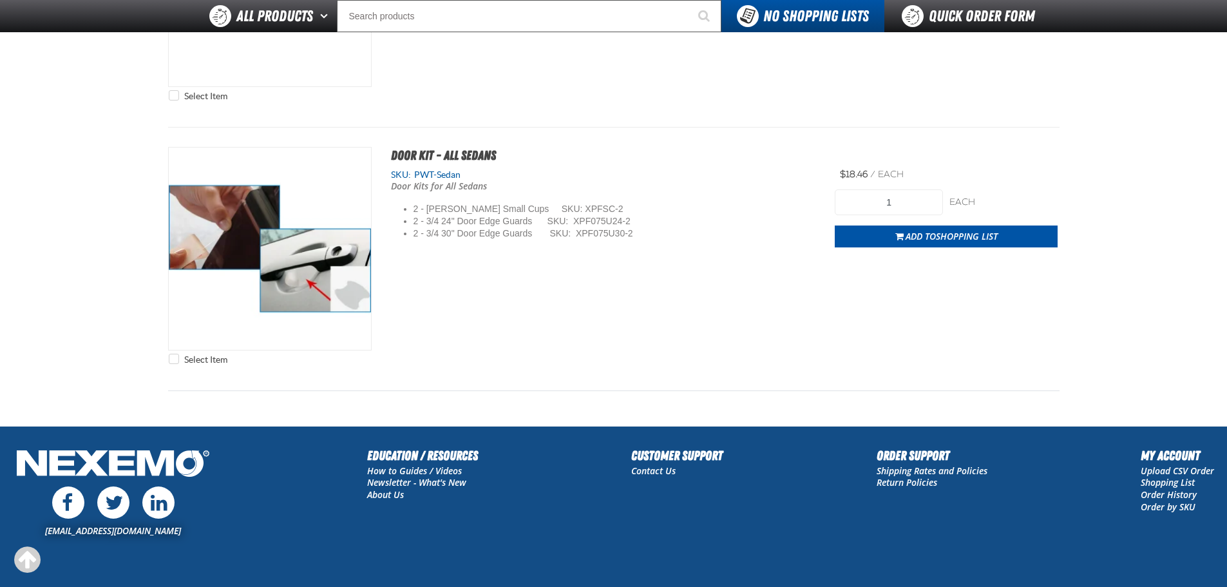
scroll to position [943, 0]
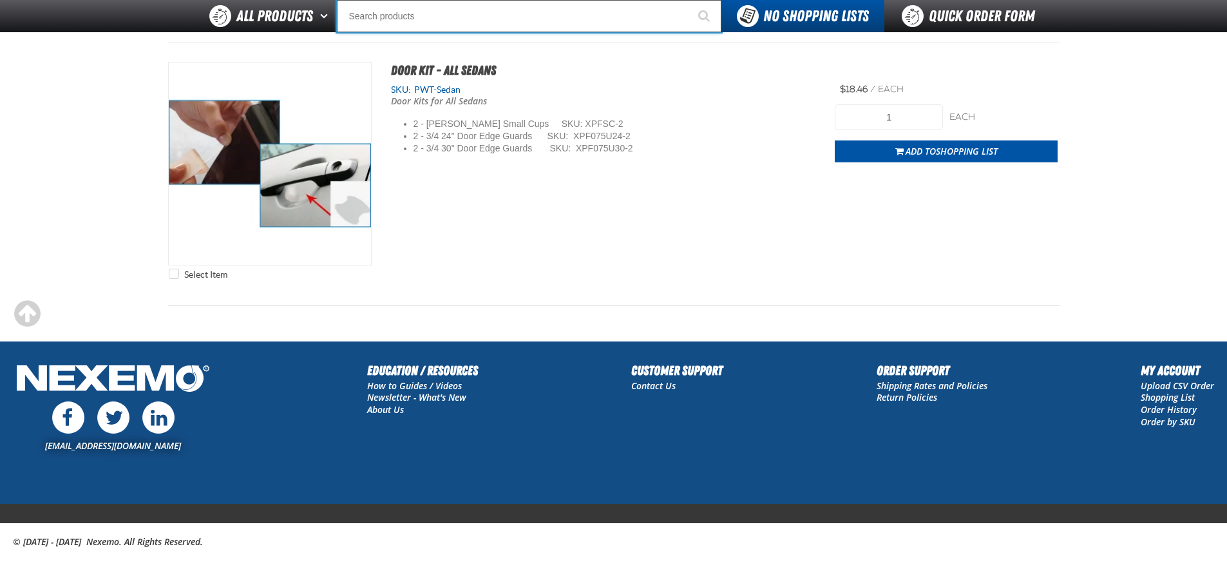
click at [453, 14] on input "Search" at bounding box center [529, 16] width 384 height 32
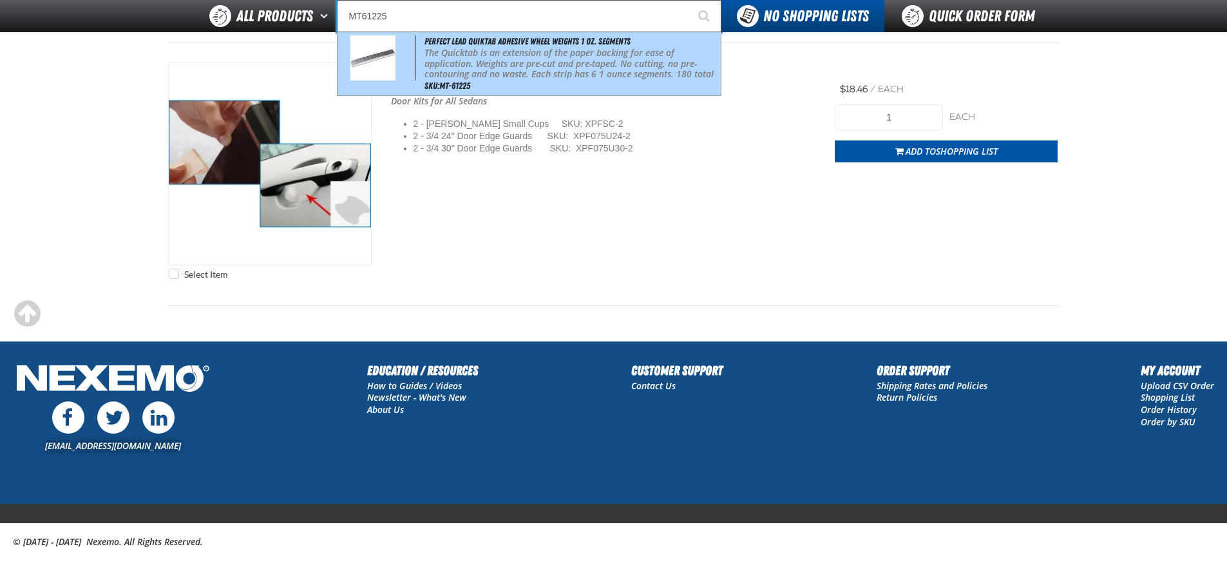
click at [526, 64] on p "The Quicktab is an extension of the paper backing for ease of application. Weig…" at bounding box center [571, 69] width 294 height 43
type input "Perfect Lead Quiktab Adhesive Wheel Weights 1 oz. Segments"
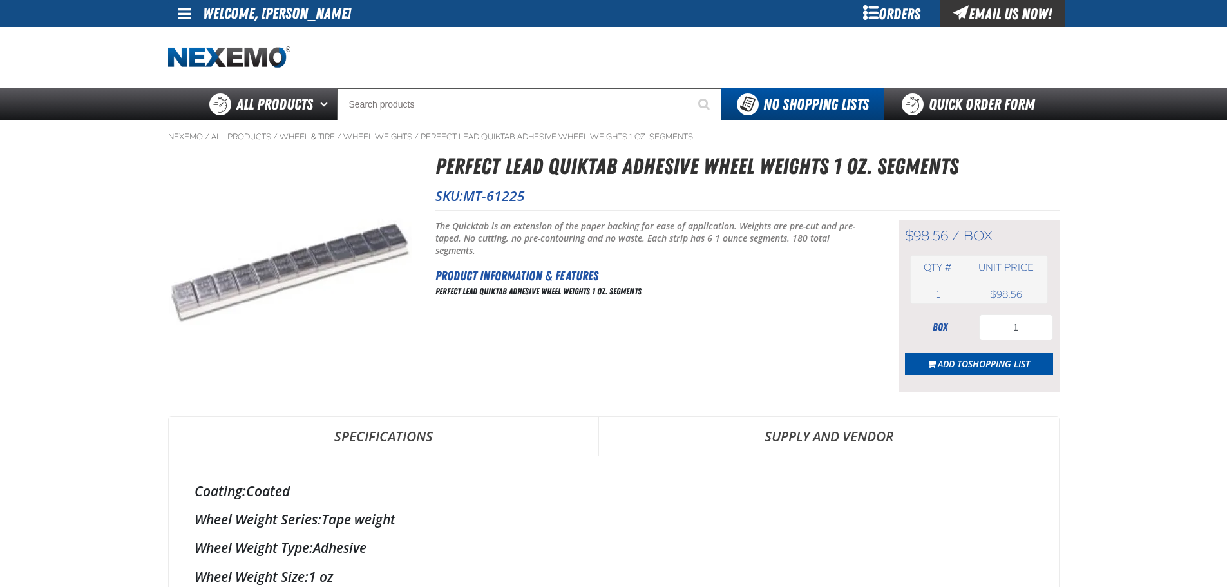
click at [1009, 370] on button "Add to Shopping List" at bounding box center [979, 364] width 148 height 22
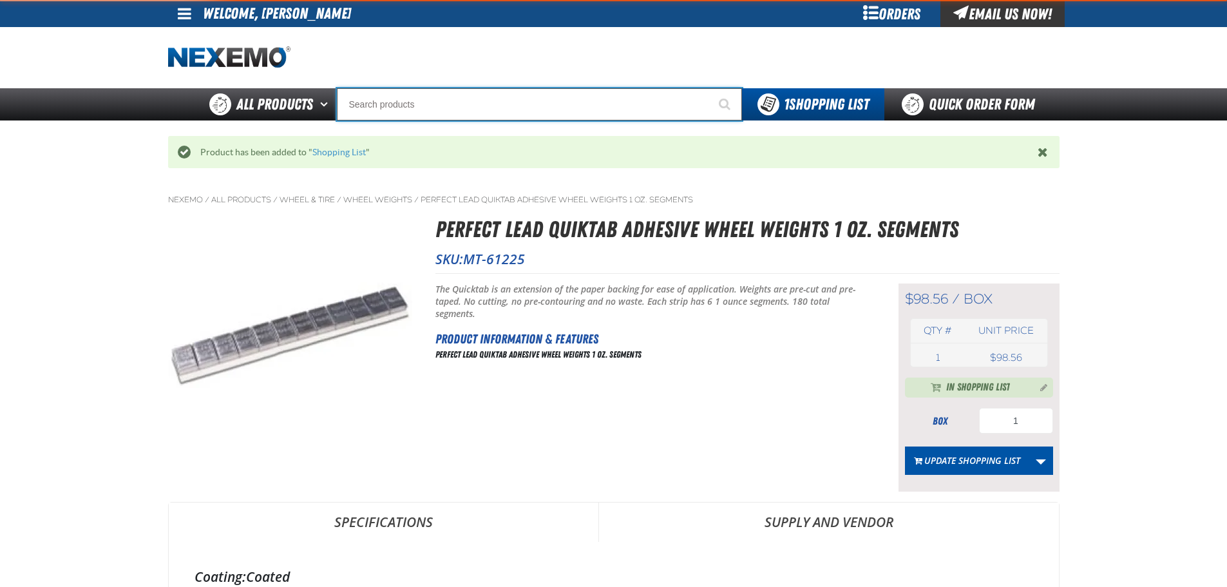
click at [551, 101] on input "Search" at bounding box center [539, 104] width 405 height 32
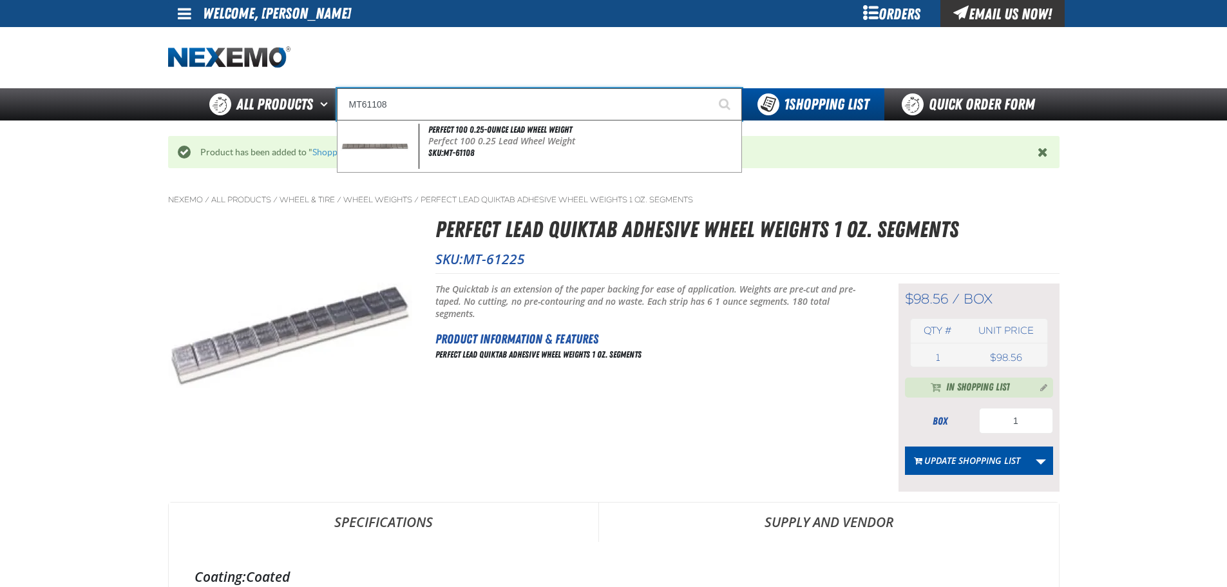
click at [560, 123] on div "Perfect 100 0.25-ounce Lead Wheel Weight Perfect 100 0.25 Lead Wheel Weight SKU…" at bounding box center [539, 146] width 404 height 52
type input "Perfect 100 0.25-ounce Lead Wheel Weight"
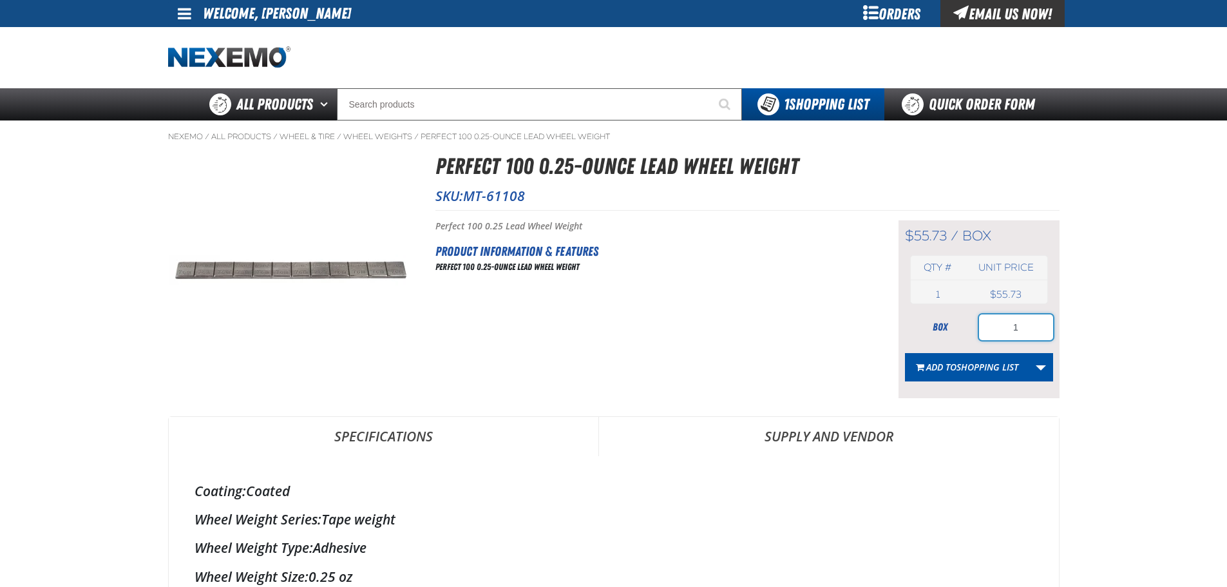
drag, startPoint x: 1011, startPoint y: 330, endPoint x: 1032, endPoint y: 328, distance: 20.6
click at [1032, 328] on input "1" at bounding box center [1016, 327] width 74 height 26
type input "4"
click at [995, 368] on span "Shopping List" at bounding box center [987, 367] width 62 height 12
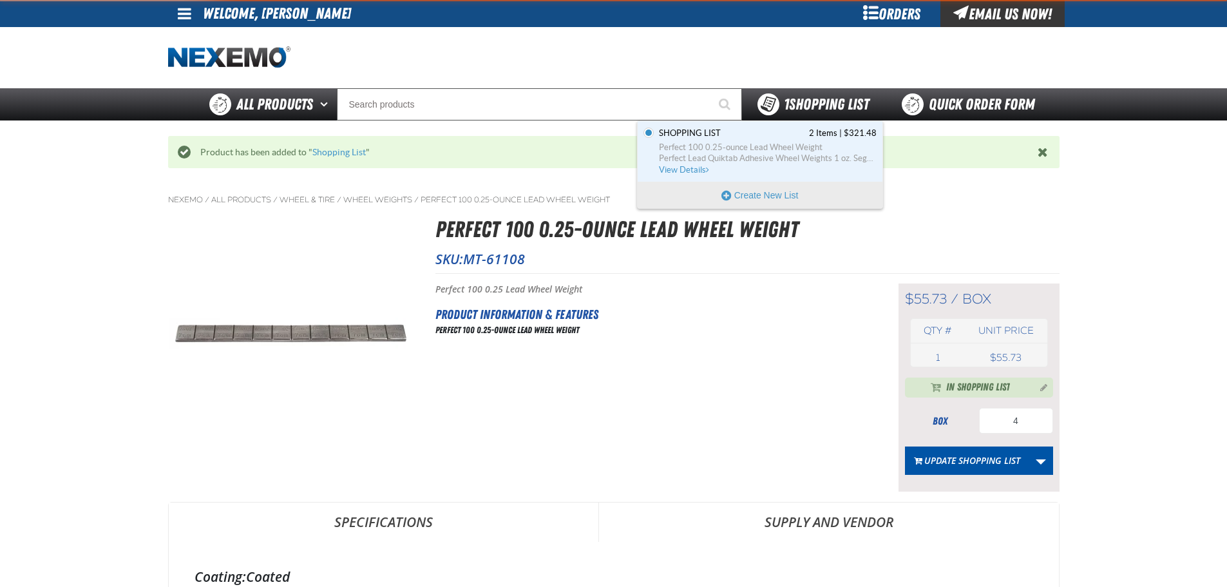
click at [853, 91] on div "1 Shopping List" at bounding box center [813, 104] width 142 height 32
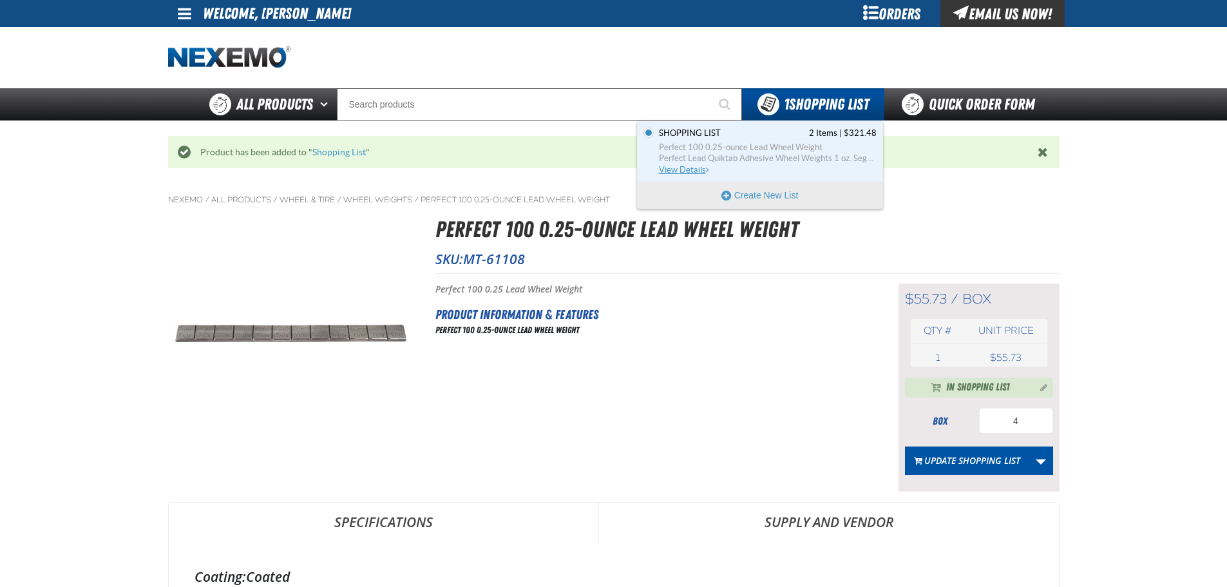
click at [694, 172] on span "View Details" at bounding box center [685, 170] width 52 height 10
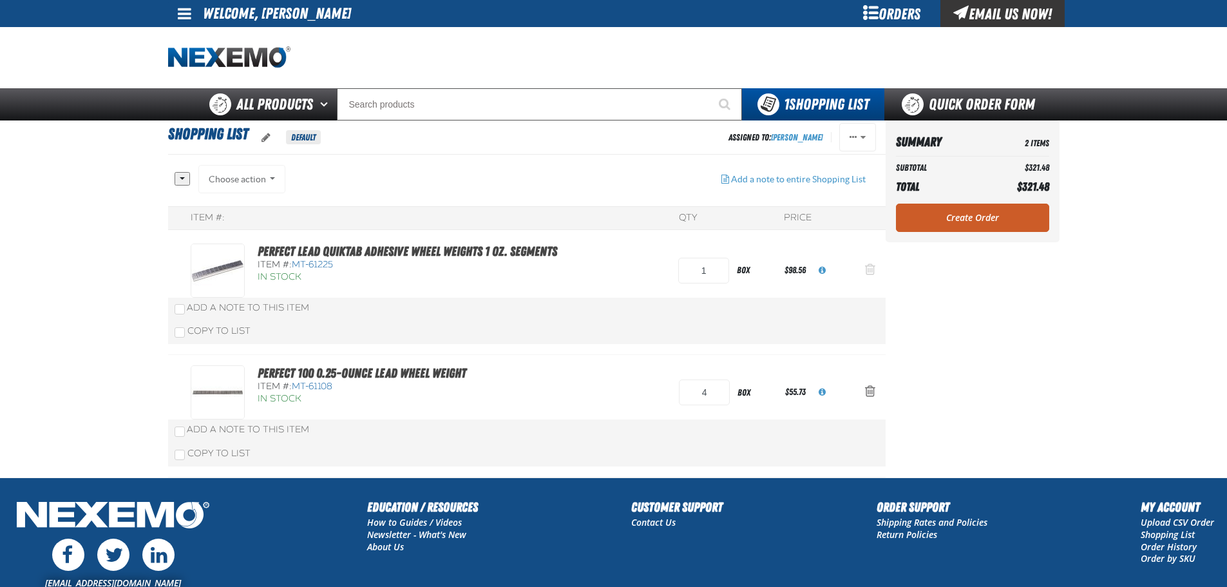
click at [867, 267] on span "Action Remove Perfect Lead Quiktab Adhesive Wheel Weights 1 oz. Segments from S…" at bounding box center [870, 269] width 10 height 13
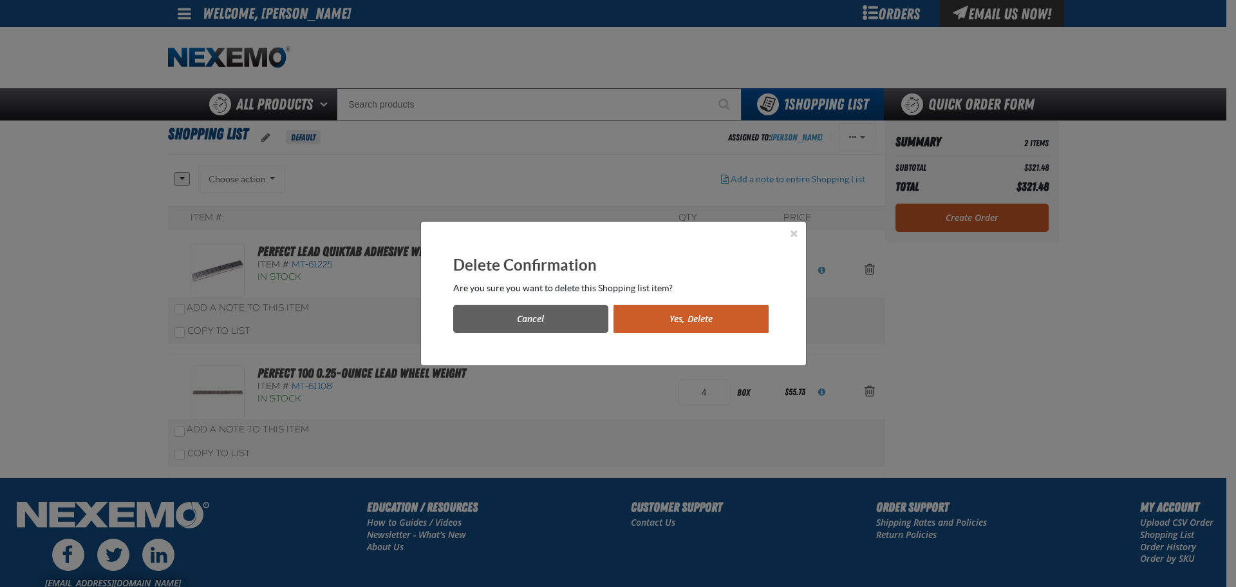
click at [710, 318] on button "Yes, Delete" at bounding box center [691, 319] width 155 height 28
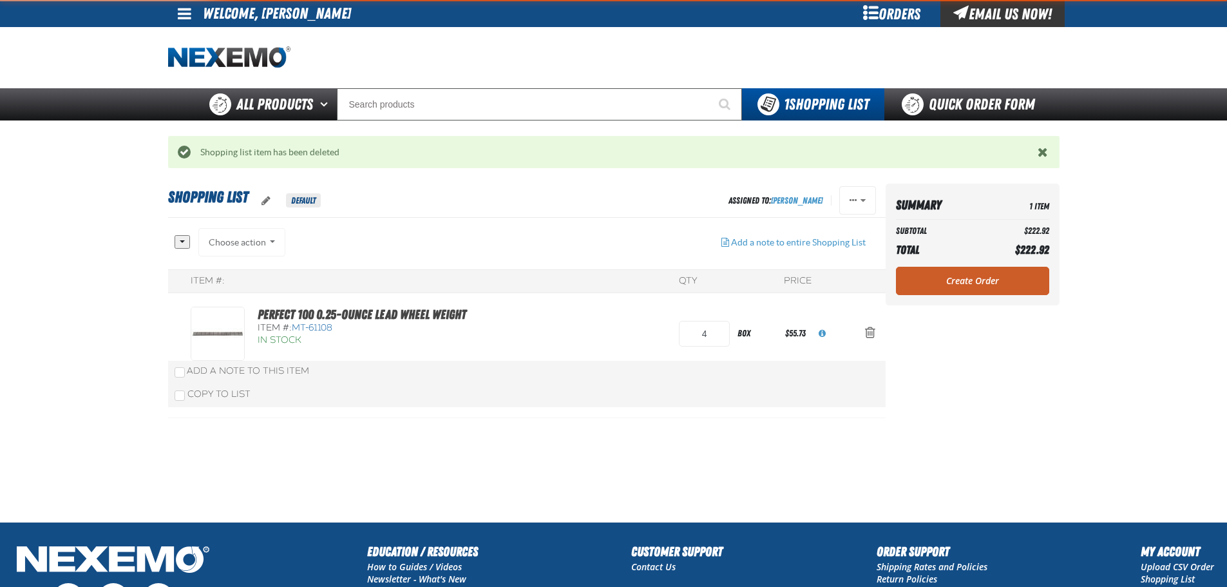
click at [938, 279] on div "Create Order" at bounding box center [972, 281] width 153 height 28
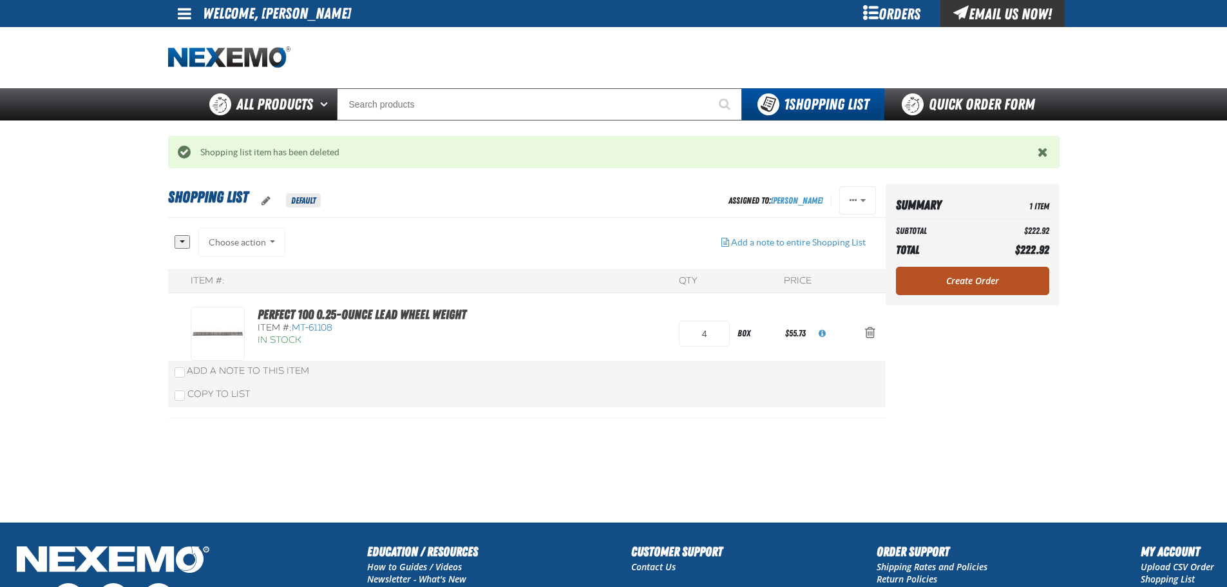
click at [936, 279] on link "Create Order" at bounding box center [972, 281] width 153 height 28
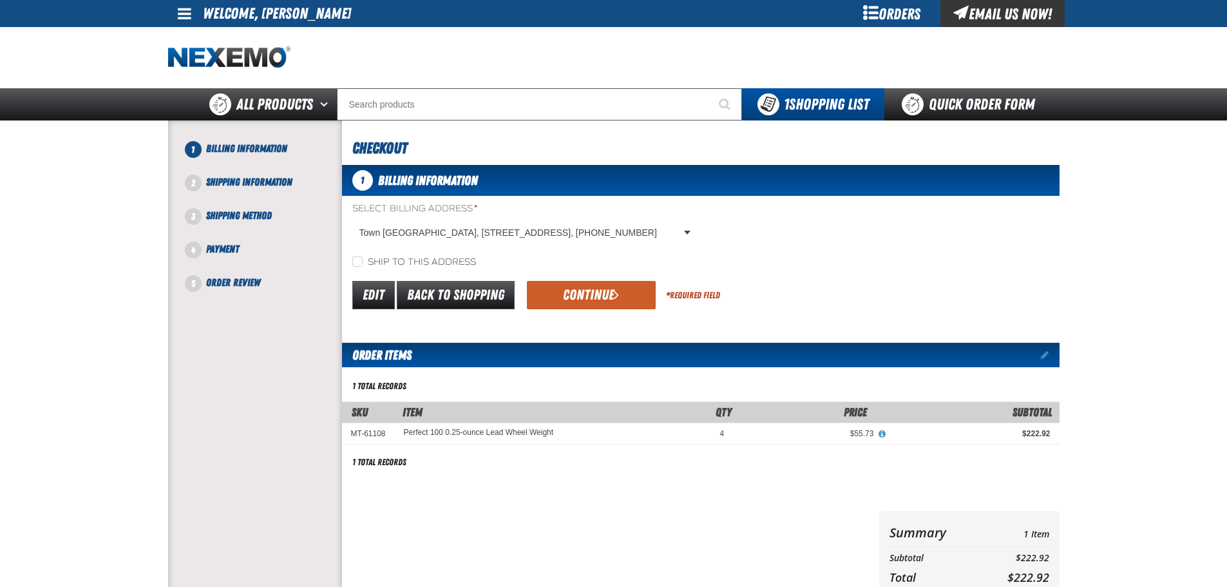
click at [417, 260] on label "Ship to this address" at bounding box center [414, 262] width 124 height 12
click at [363, 260] on input "Ship to this address" at bounding box center [357, 261] width 10 height 10
checkbox input "true"
click at [565, 291] on button "Continue" at bounding box center [591, 295] width 129 height 28
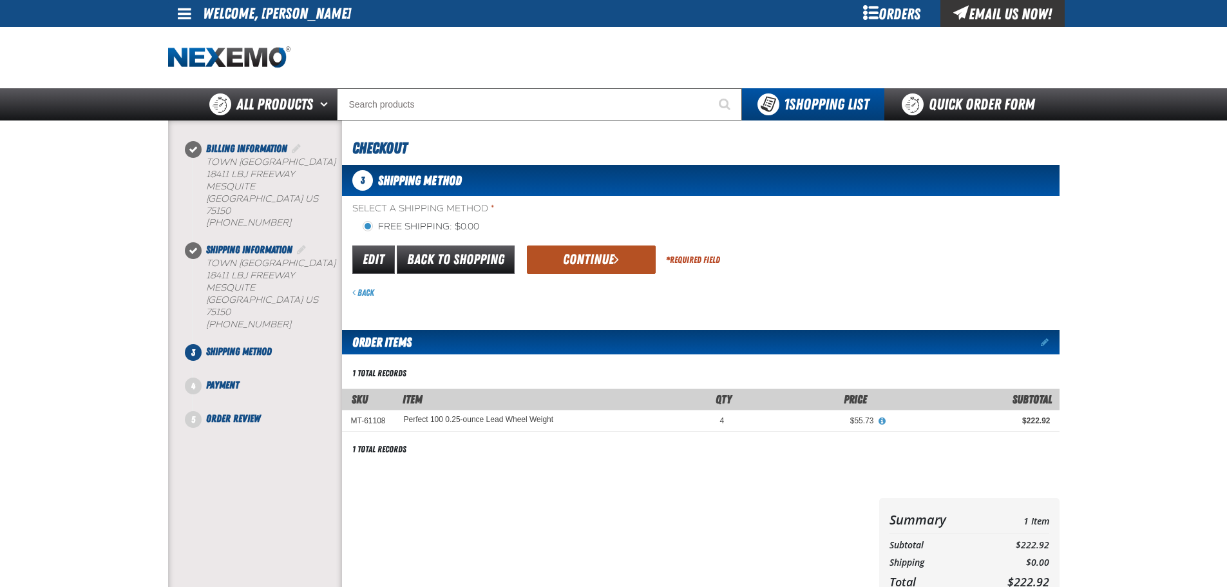
click at [538, 245] on button "Continue" at bounding box center [591, 259] width 129 height 28
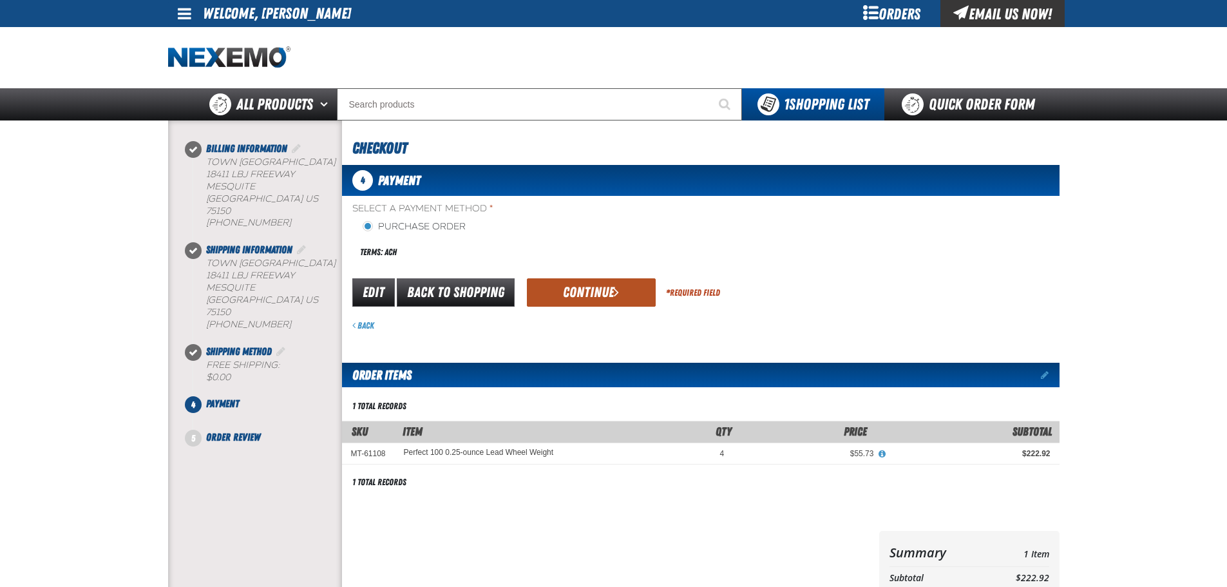
click at [571, 285] on button "Continue" at bounding box center [591, 292] width 129 height 28
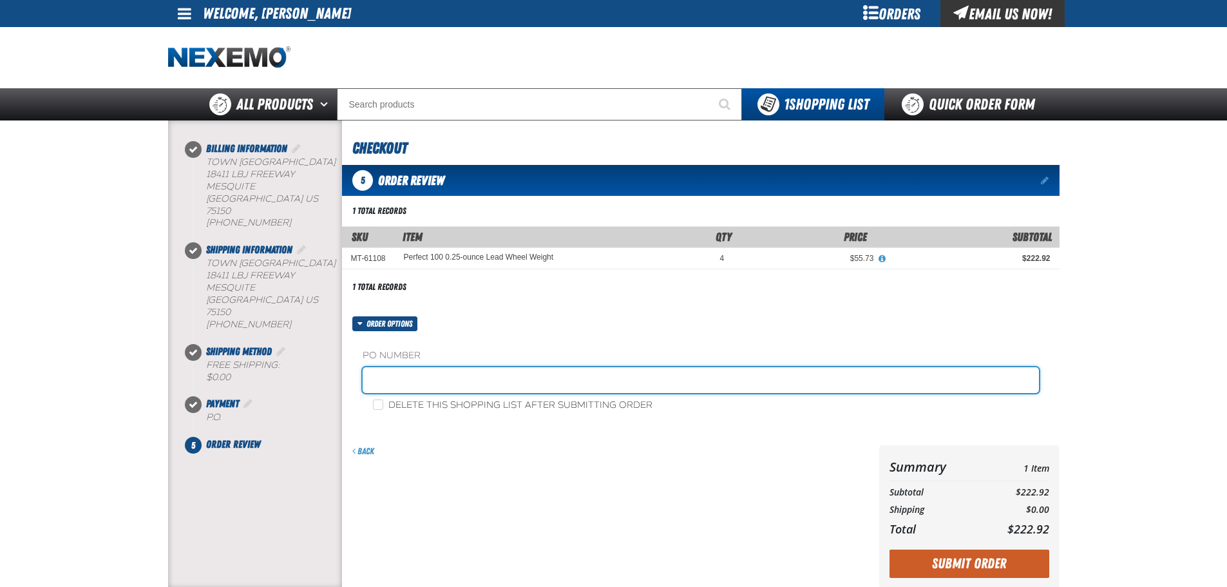
click at [504, 386] on input "text" at bounding box center [701, 380] width 676 height 26
type input "STOCK"
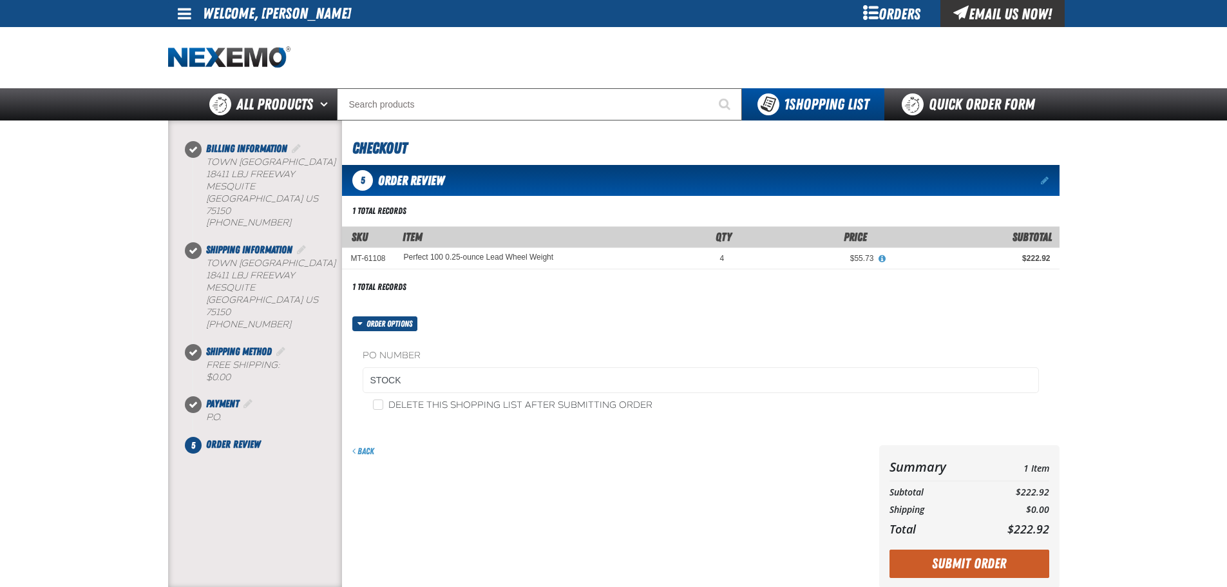
click at [530, 399] on div "Delete this shopping list after submitting order" at bounding box center [701, 405] width 676 height 14
click at [531, 400] on label "Delete this shopping list after submitting order" at bounding box center [512, 405] width 279 height 12
click at [383, 400] on input "Delete this shopping list after submitting order" at bounding box center [378, 404] width 10 height 10
checkbox input "true"
click at [982, 566] on button "Submit Order" at bounding box center [969, 563] width 160 height 28
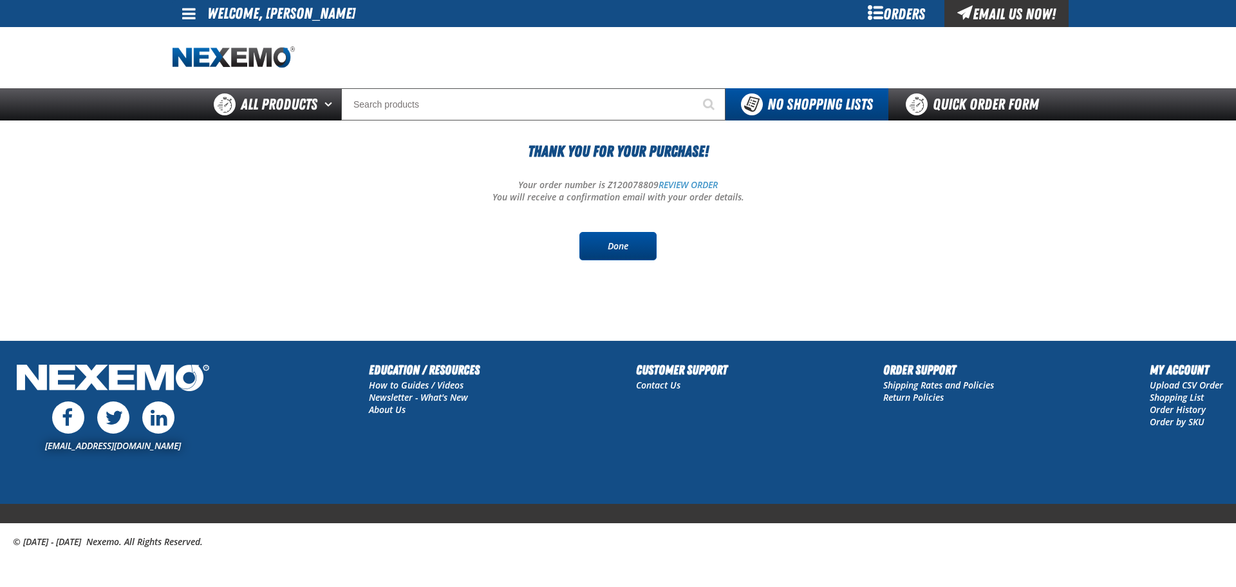
click at [624, 238] on link "Done" at bounding box center [618, 246] width 77 height 28
